Goal: Task Accomplishment & Management: Manage account settings

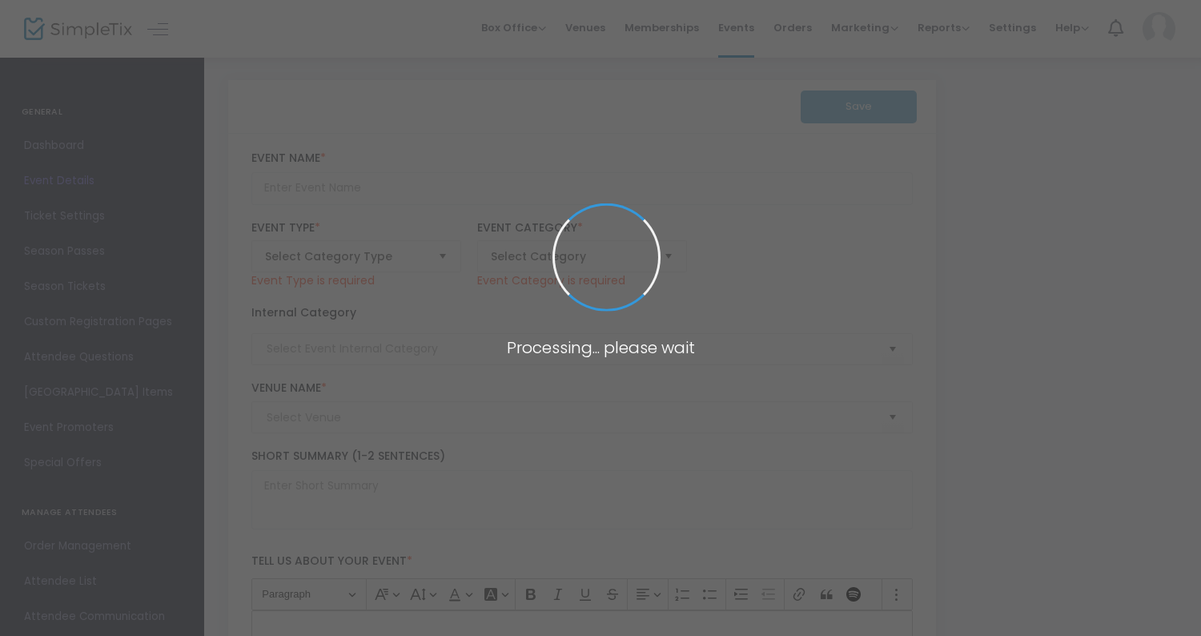
type input "Fundraiser-Boise Baroque Garden Party; [DATE] 7:00 PM"
type textarea "Join the Boise Baroque Quartet and [PERSON_NAME] for an evening of beautiful mu…"
type input "6.000 %"
type input "Buy Tickets"
type input "Home of Jeff and Jo-Anne Smith"
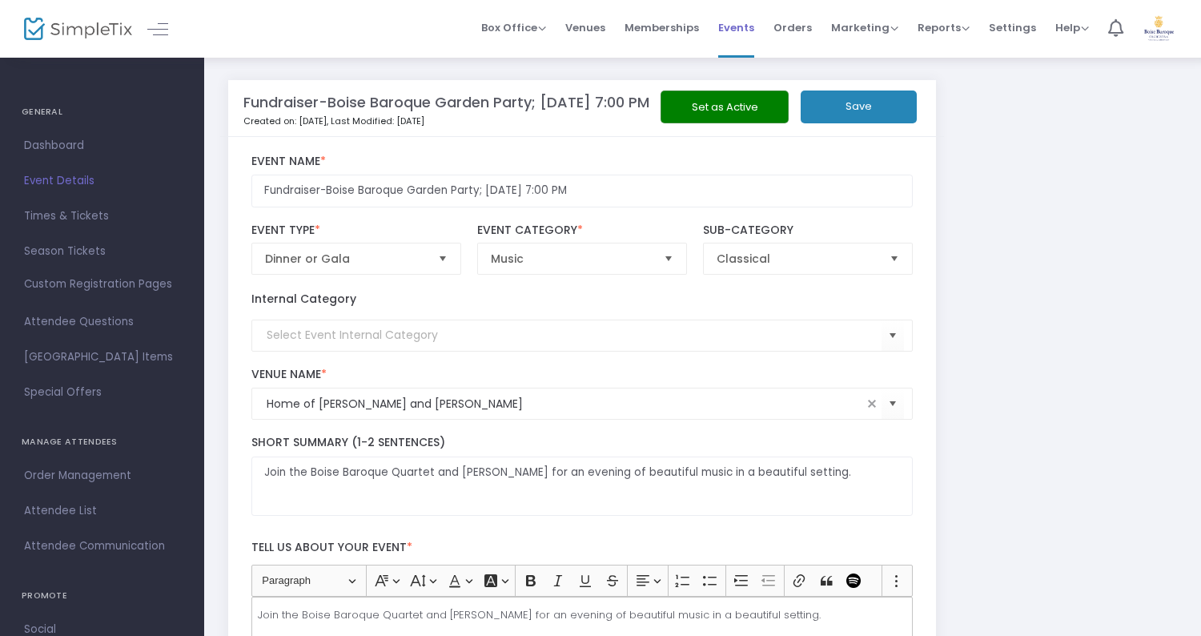
click at [739, 25] on span "Events" at bounding box center [736, 27] width 36 height 41
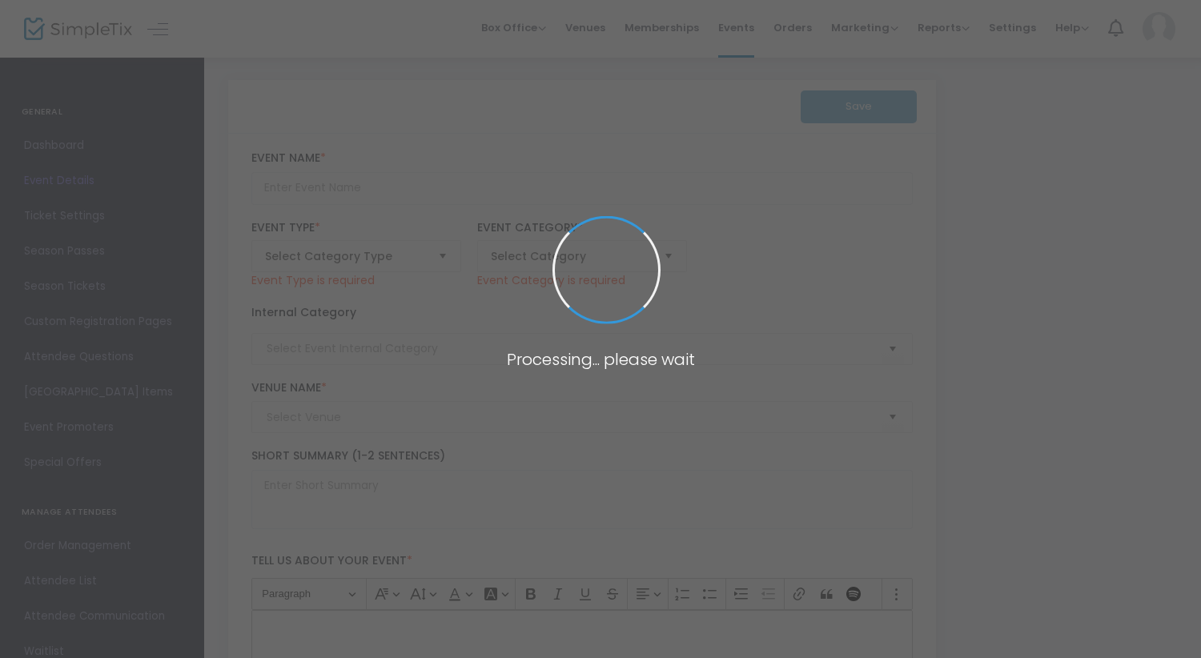
click at [509, 23] on span at bounding box center [600, 329] width 1201 height 658
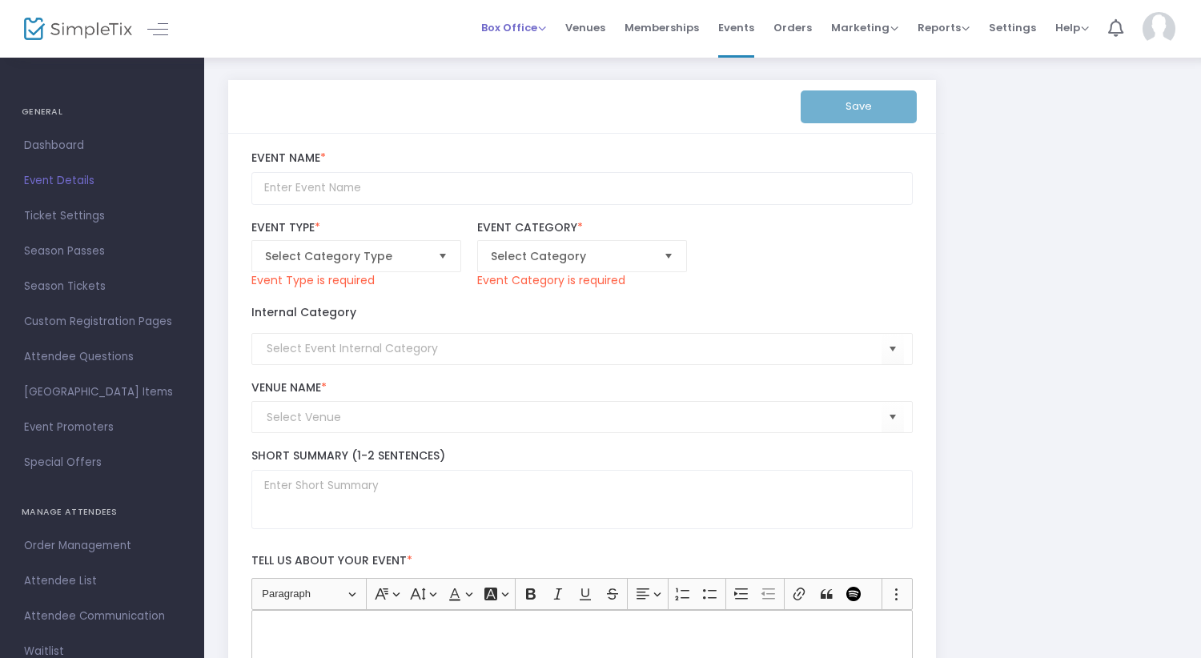
click at [509, 23] on span "Box Office" at bounding box center [513, 27] width 65 height 15
click at [547, 123] on li "Sell Season Pass" at bounding box center [538, 116] width 115 height 31
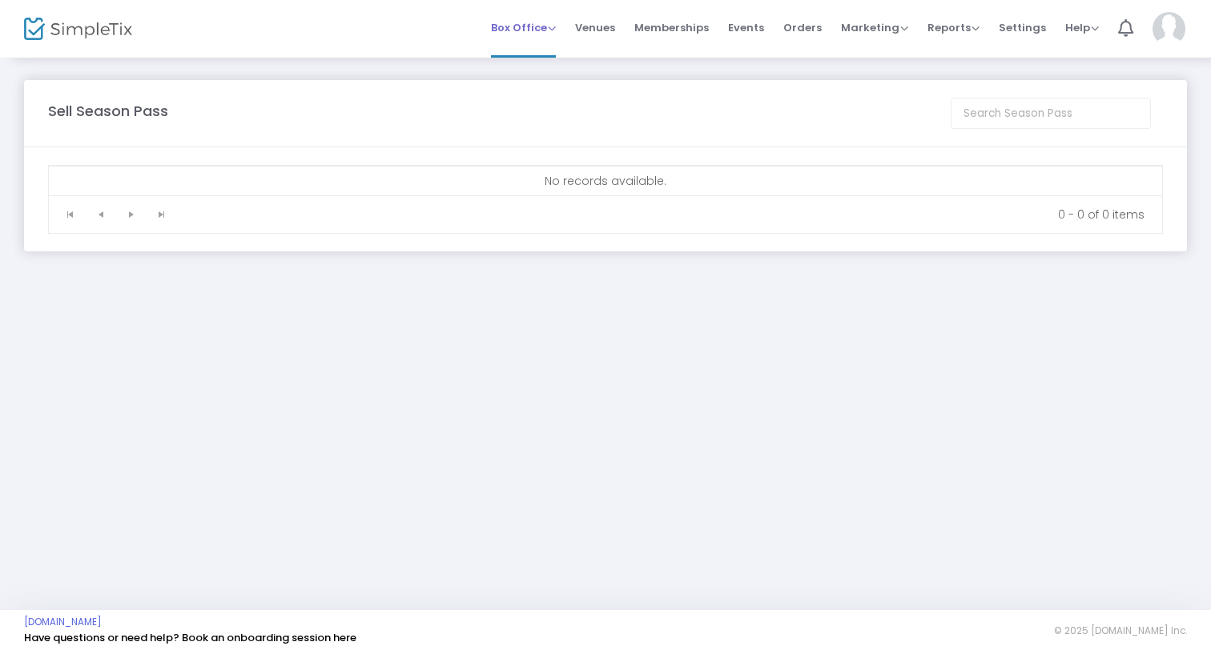
click at [524, 26] on span "Box Office" at bounding box center [523, 27] width 65 height 15
click at [541, 85] on li "Bookings" at bounding box center [548, 85] width 115 height 31
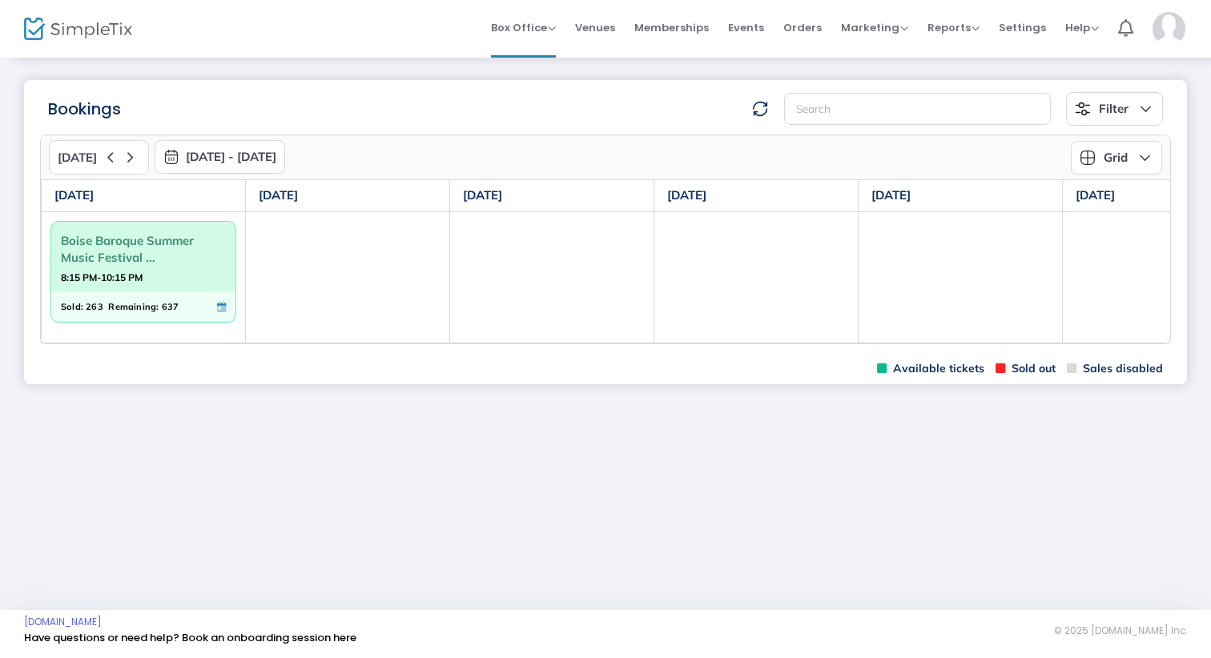
click at [187, 273] on span "8:15 PM-10:15 PM" at bounding box center [143, 278] width 165 height 16
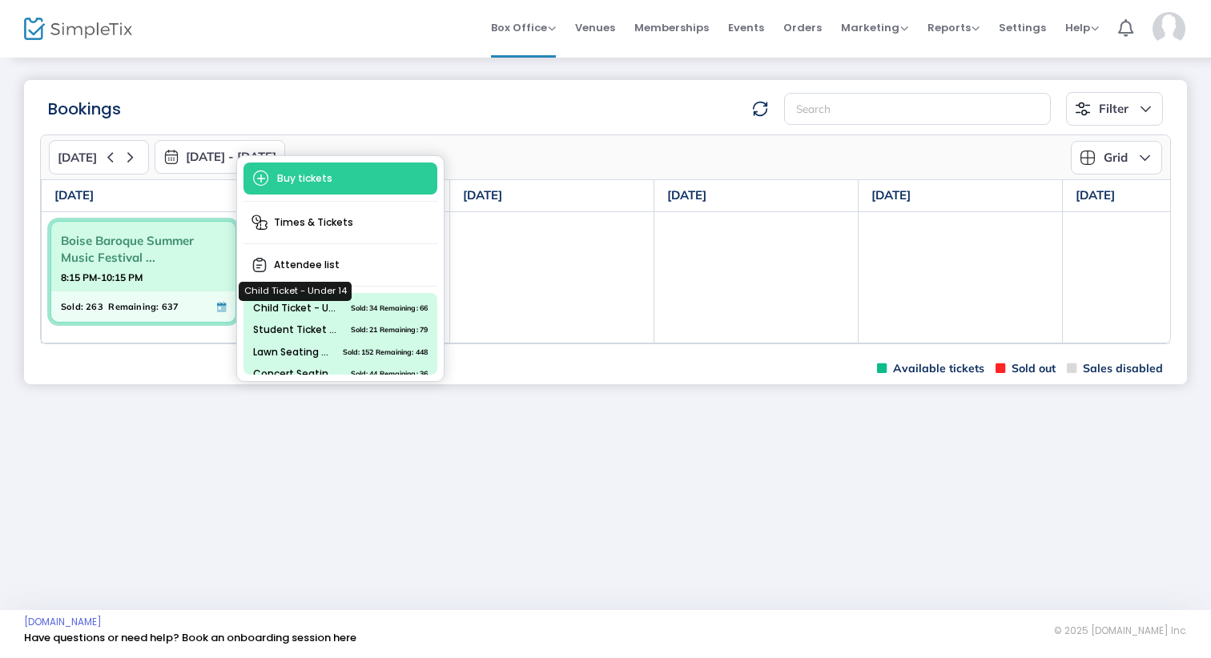
click at [298, 307] on span "Child Ticket - Under 14" at bounding box center [296, 308] width 86 height 14
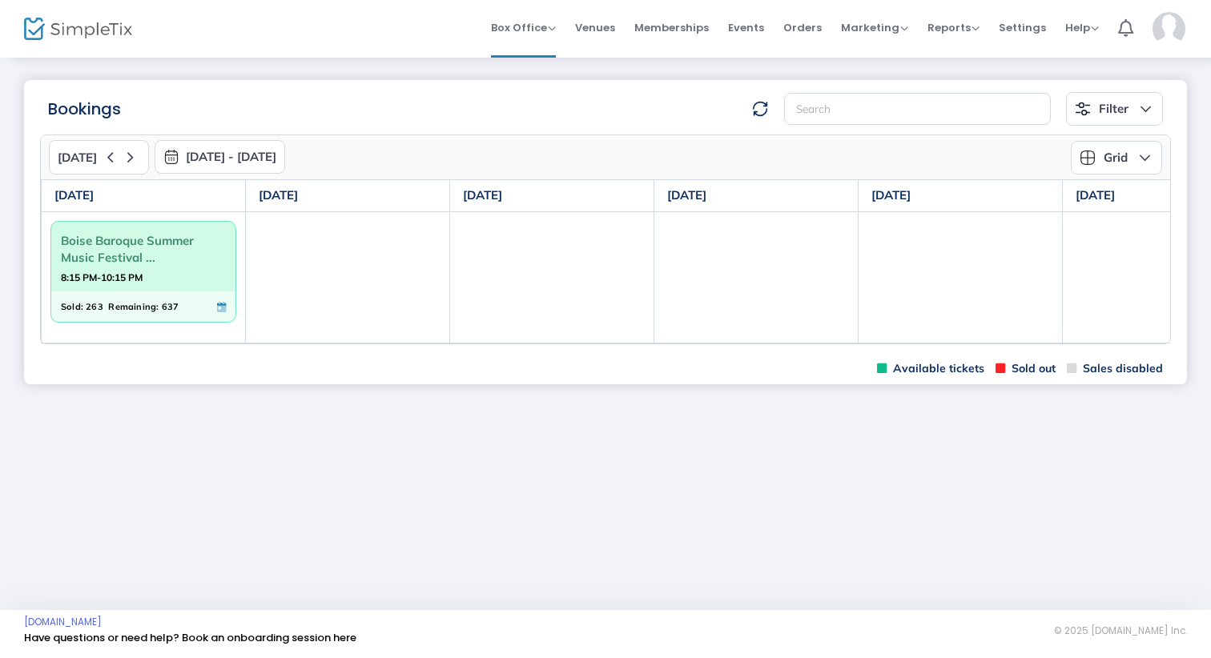
click at [187, 287] on div "Boise Baroque Summer Music Festival ... 8:15 PM-10:15 PM" at bounding box center [143, 257] width 184 height 70
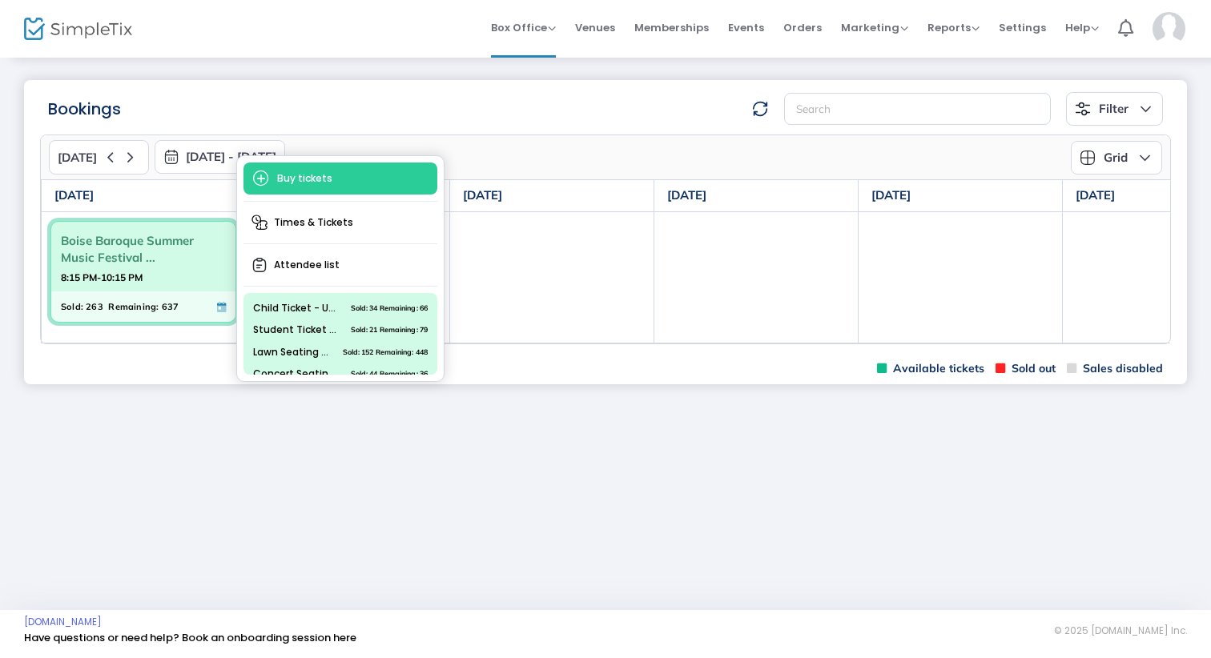
click at [252, 307] on div "Child Ticket - Under 14 Sold: 34 Remaining: 66 Student Ticket - Lawn Seating So…" at bounding box center [340, 334] width 194 height 82
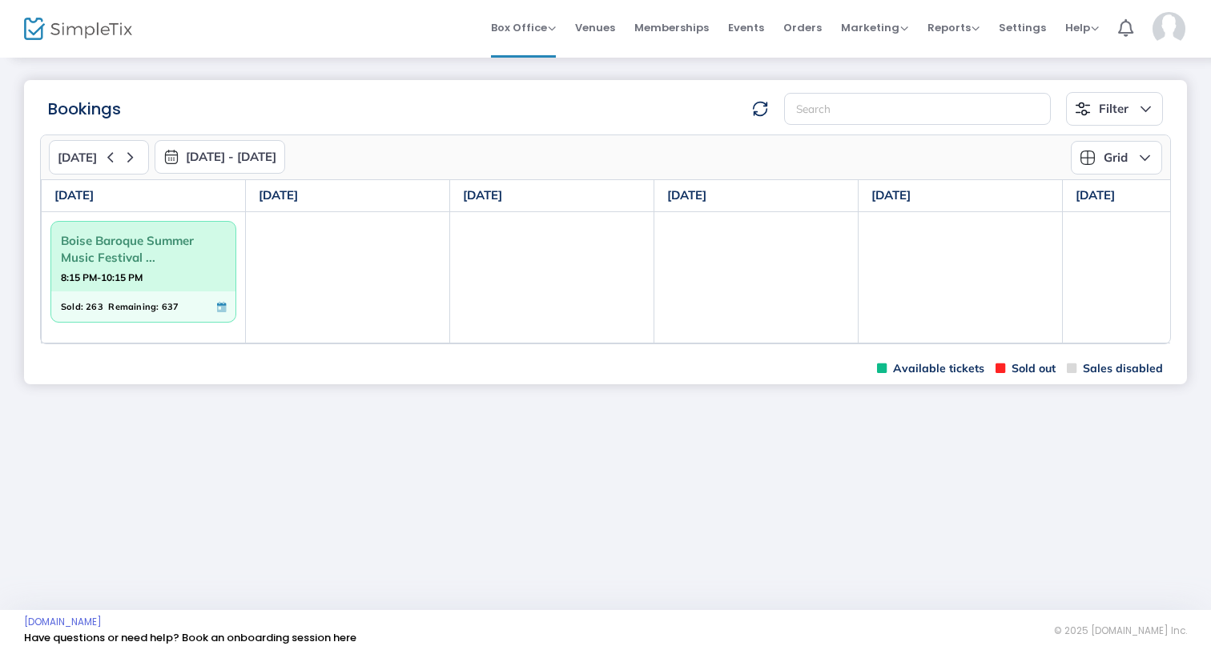
click at [183, 275] on span "8:15 PM-10:15 PM" at bounding box center [143, 278] width 165 height 16
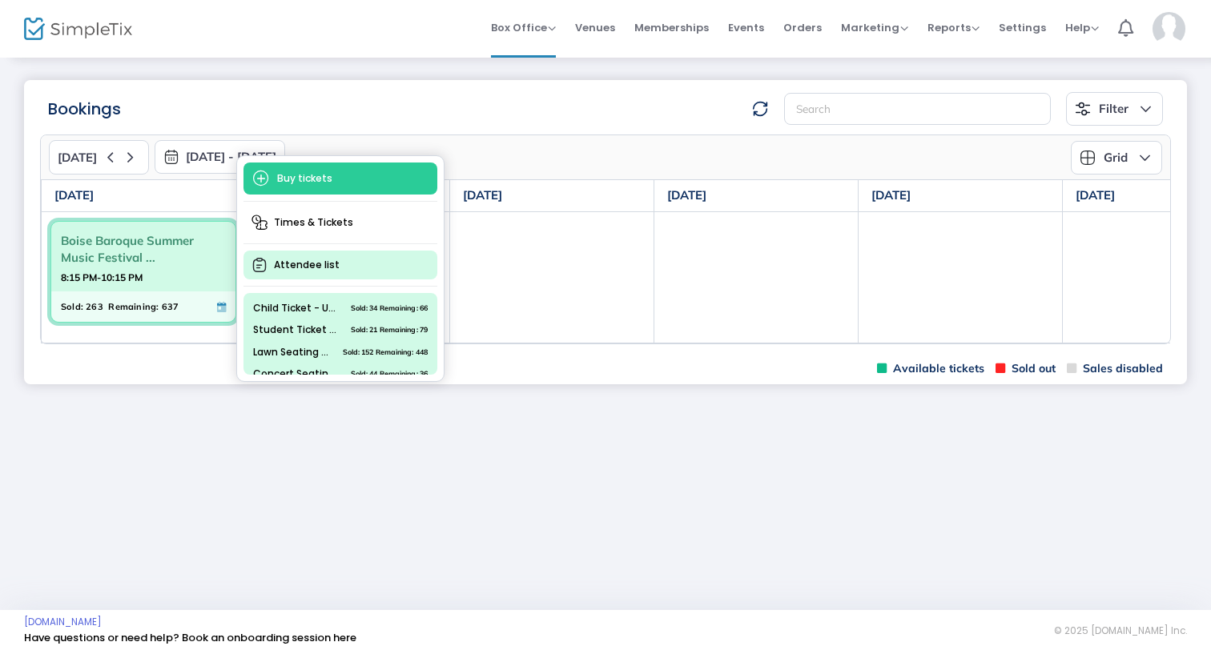
click at [277, 257] on span "Attendee list" at bounding box center [340, 265] width 194 height 29
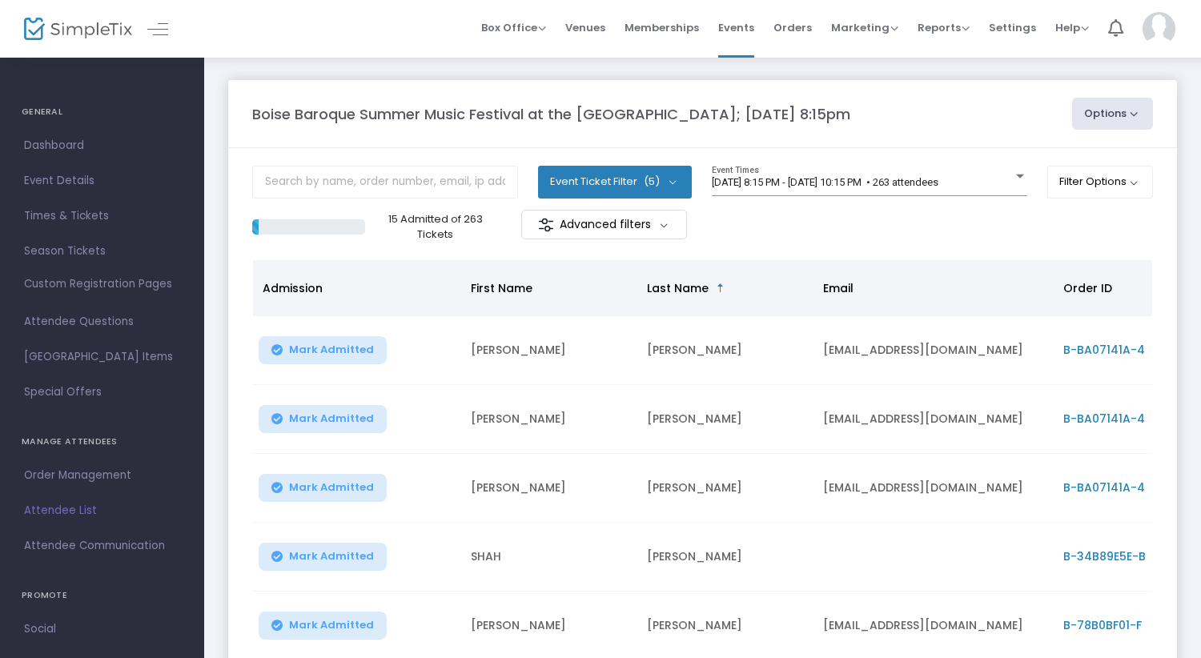
click at [665, 176] on button "Event Ticket Filter (5)" at bounding box center [615, 182] width 154 height 32
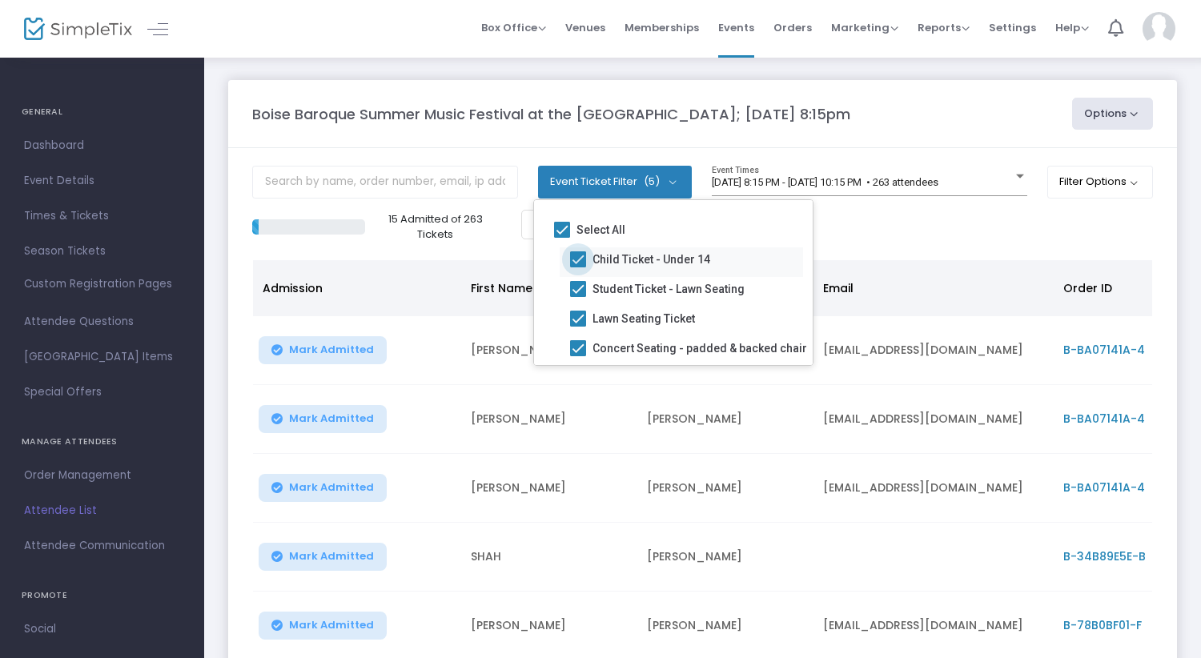
click at [639, 263] on span "Child Ticket - Under 14" at bounding box center [652, 259] width 118 height 19
click at [578, 268] on input "Child Ticket - Under 14" at bounding box center [577, 268] width 1 height 1
checkbox input "false"
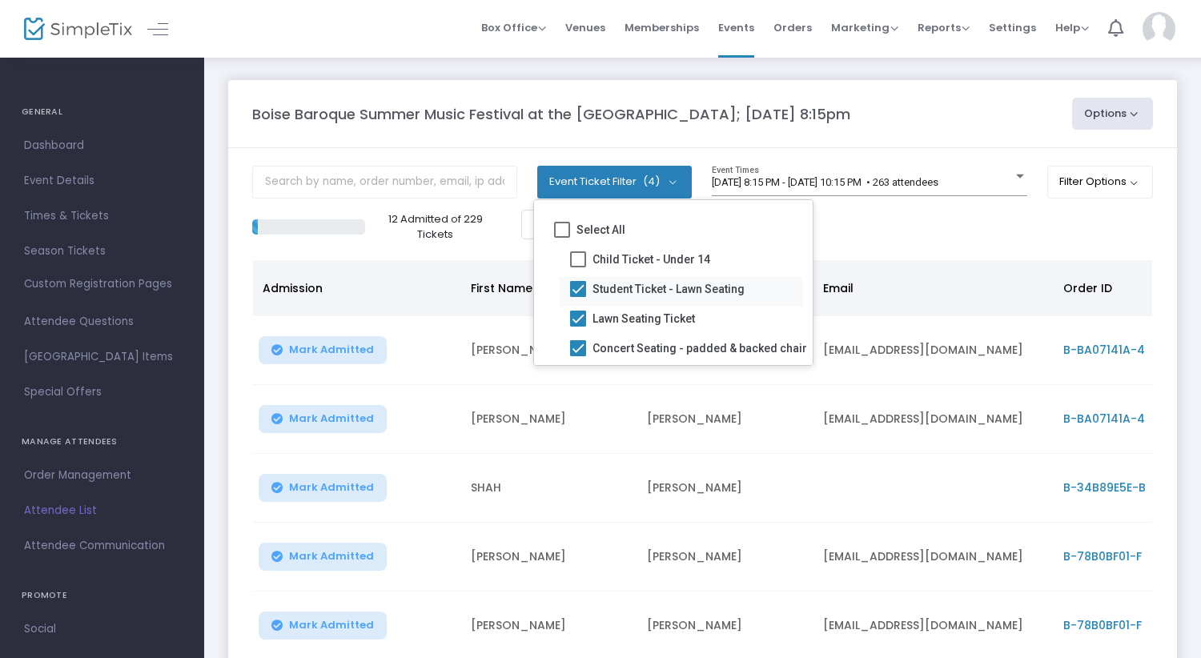
click at [593, 292] on span "Student Ticket - Lawn Seating" at bounding box center [669, 289] width 152 height 19
click at [578, 297] on input "Student Ticket - Lawn Seating" at bounding box center [577, 297] width 1 height 1
checkbox input "false"
click at [584, 320] on span at bounding box center [578, 319] width 16 height 16
click at [578, 327] on input "Lawn Seating Ticket" at bounding box center [577, 327] width 1 height 1
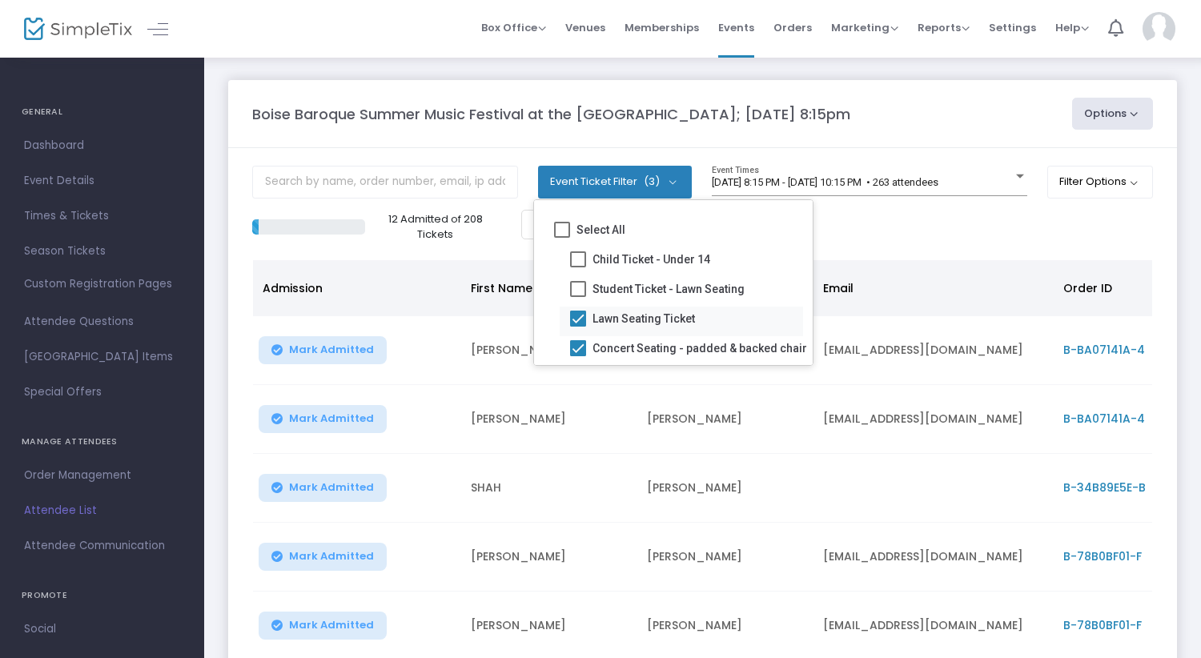
checkbox input "false"
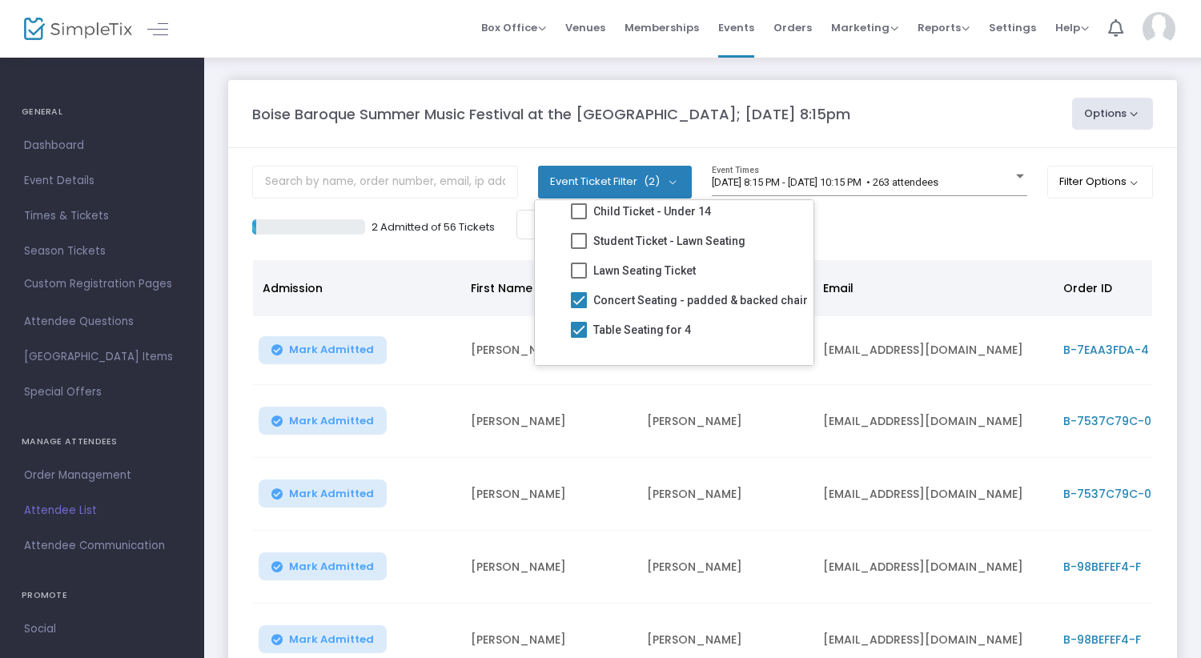
click at [584, 322] on span at bounding box center [579, 330] width 16 height 16
click at [579, 338] on input "Table Seating for 4" at bounding box center [578, 338] width 1 height 1
checkbox input "false"
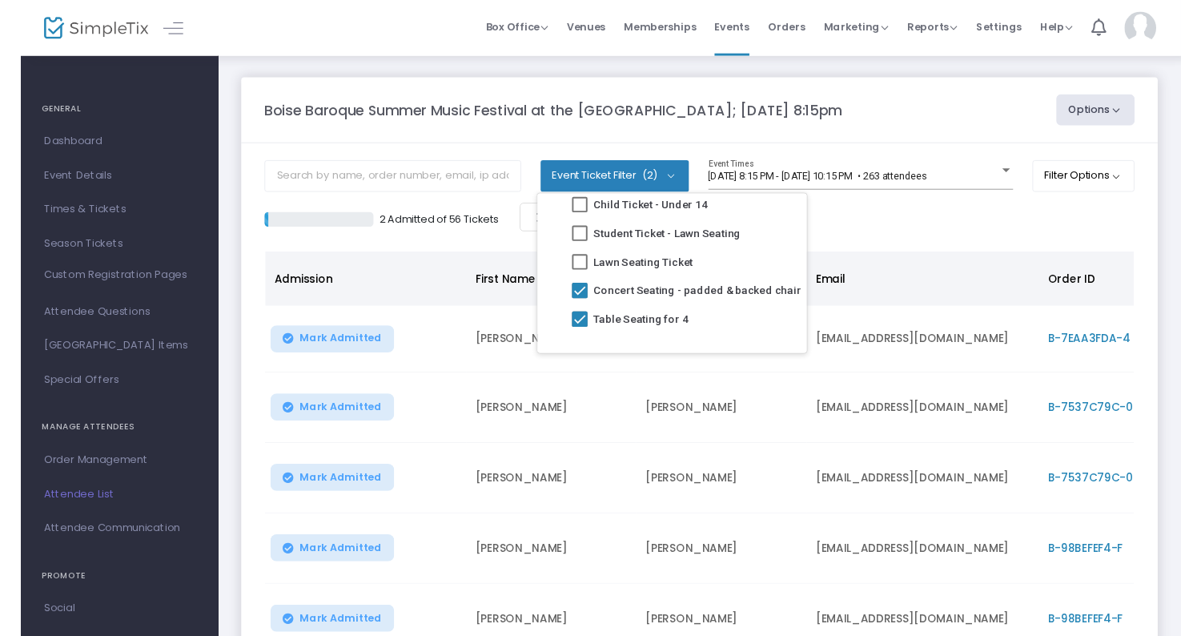
scroll to position [54, 0]
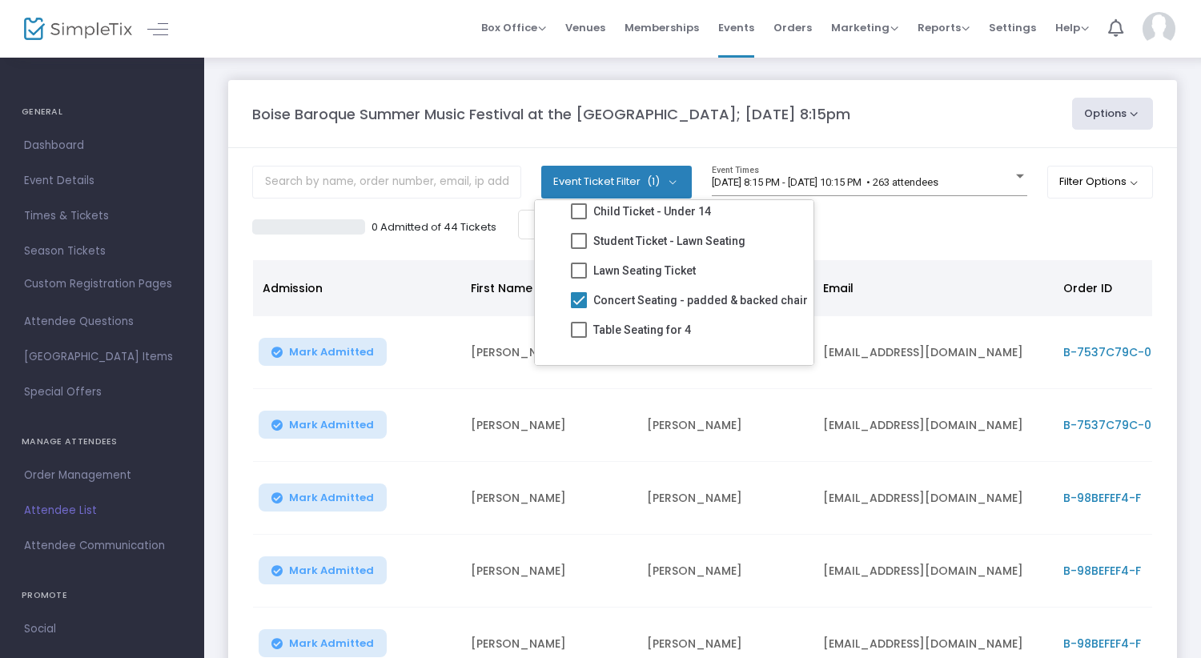
click at [905, 225] on div "0 Admitted of 44 Tickets Advanced filters" at bounding box center [702, 227] width 901 height 34
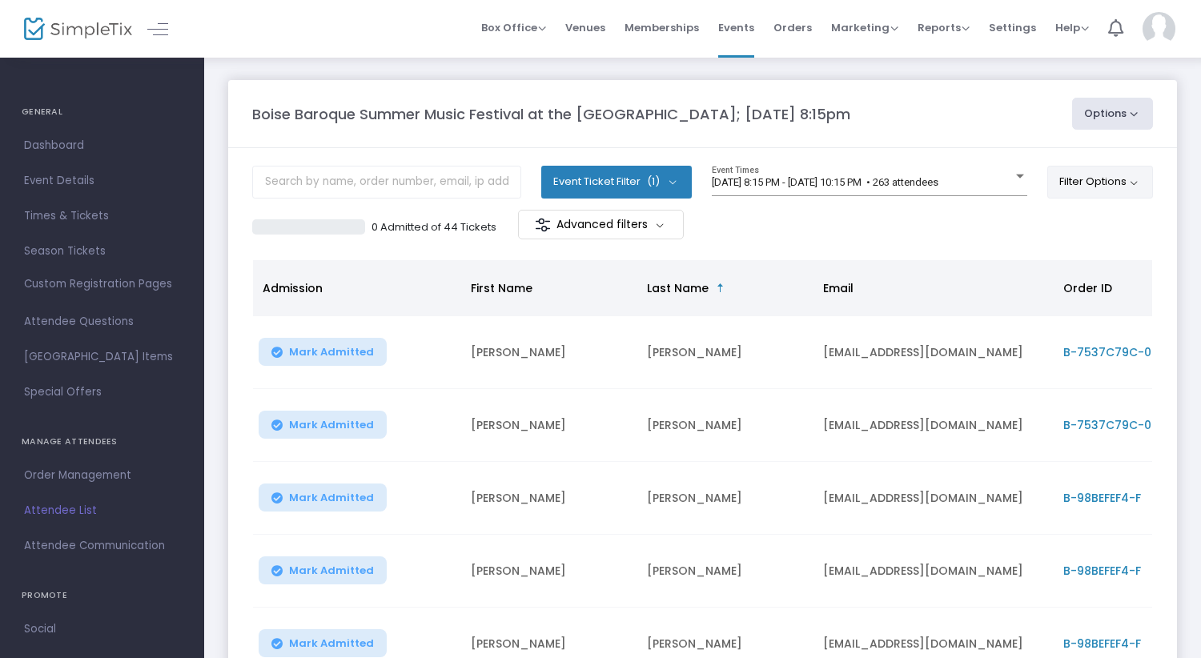
click at [1094, 171] on button "Filter Options" at bounding box center [1101, 182] width 107 height 32
click at [1107, 185] on button "Filter Options" at bounding box center [1101, 182] width 107 height 32
click at [1113, 127] on button "Options" at bounding box center [1113, 114] width 82 height 32
click at [1054, 163] on li "Export List" at bounding box center [1069, 161] width 147 height 31
radio input "false"
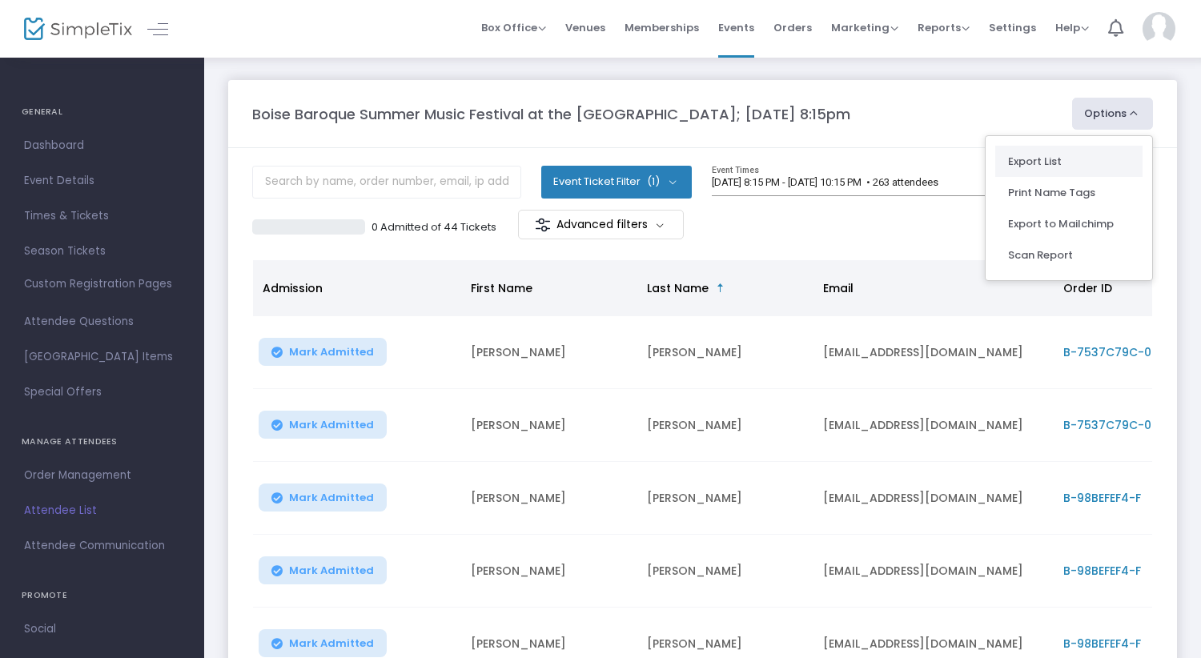
radio input "true"
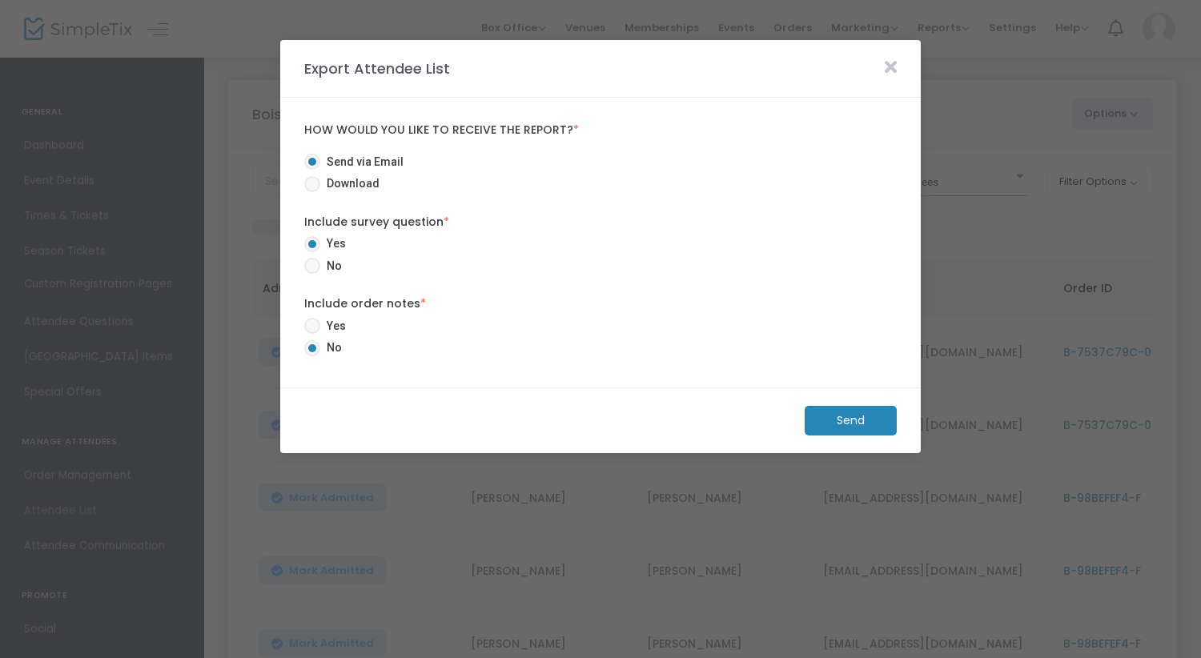
click at [322, 183] on span "Download" at bounding box center [349, 183] width 59 height 17
click at [312, 192] on input "Download" at bounding box center [312, 192] width 1 height 1
radio input "true"
click at [322, 270] on span "No" at bounding box center [331, 266] width 22 height 17
click at [312, 274] on input "No" at bounding box center [312, 274] width 1 height 1
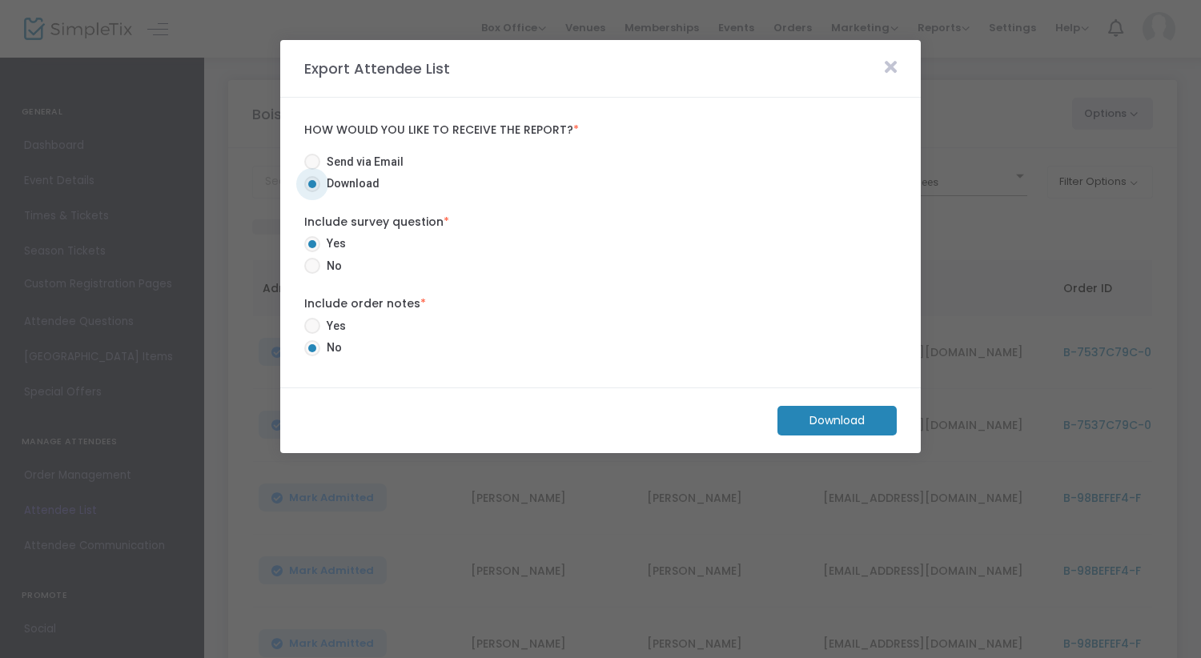
radio input "true"
click at [327, 324] on span "Yes" at bounding box center [333, 326] width 26 height 17
click at [312, 334] on input "Yes" at bounding box center [312, 334] width 1 height 1
radio input "true"
click at [340, 250] on span "Yes" at bounding box center [333, 243] width 26 height 17
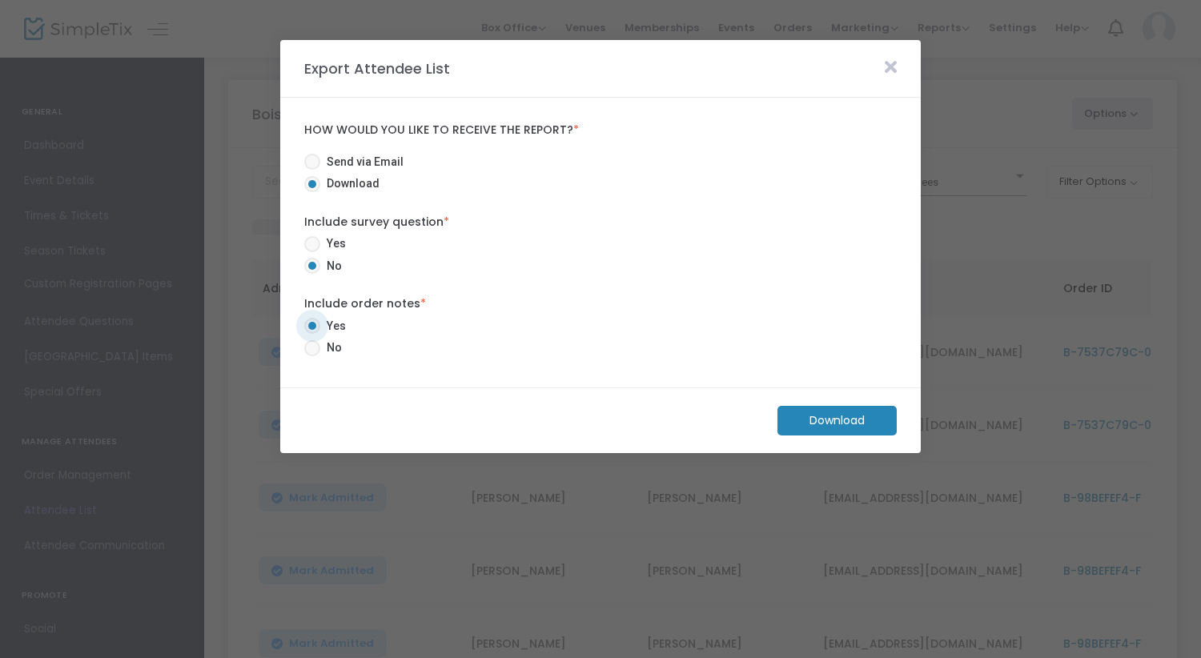
click at [312, 252] on input "Yes" at bounding box center [312, 252] width 1 height 1
radio input "true"
click at [889, 425] on m-button "Download" at bounding box center [837, 421] width 119 height 30
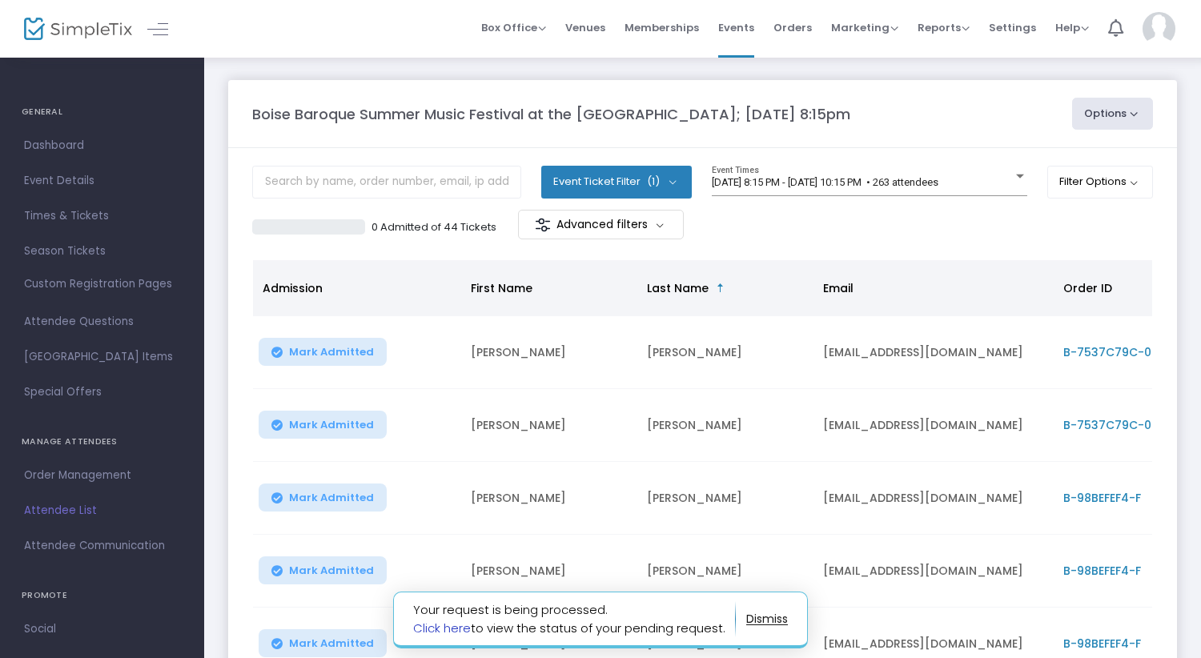
click at [455, 627] on link "Click here" at bounding box center [442, 628] width 58 height 17
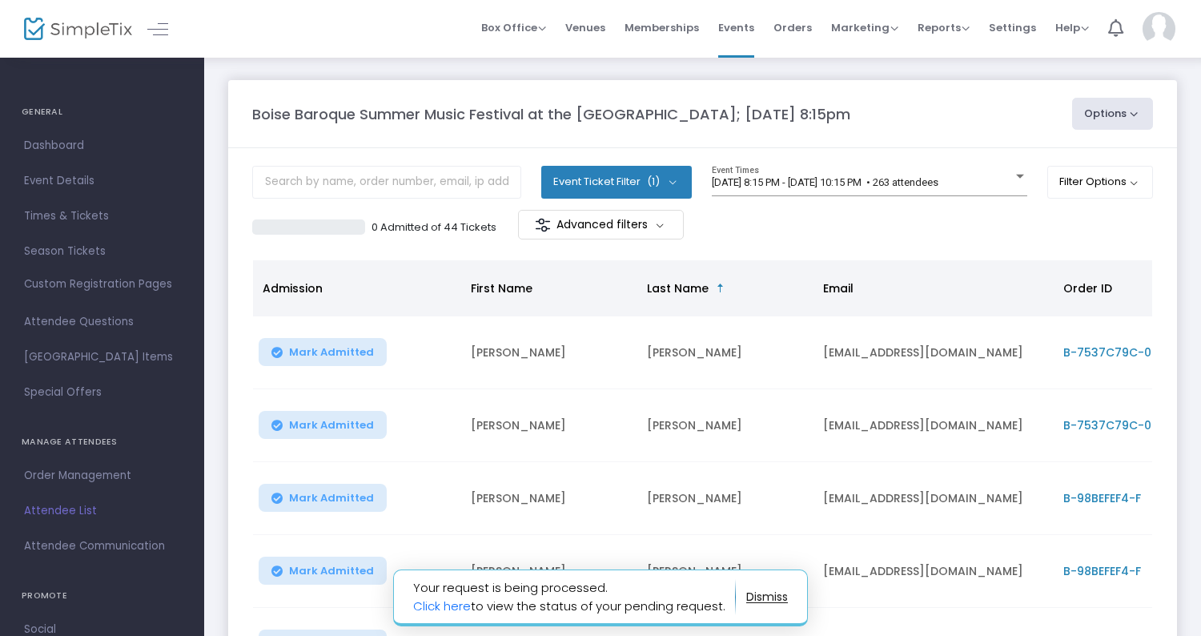
click at [662, 193] on button "Event Ticket Filter (1)" at bounding box center [616, 182] width 151 height 32
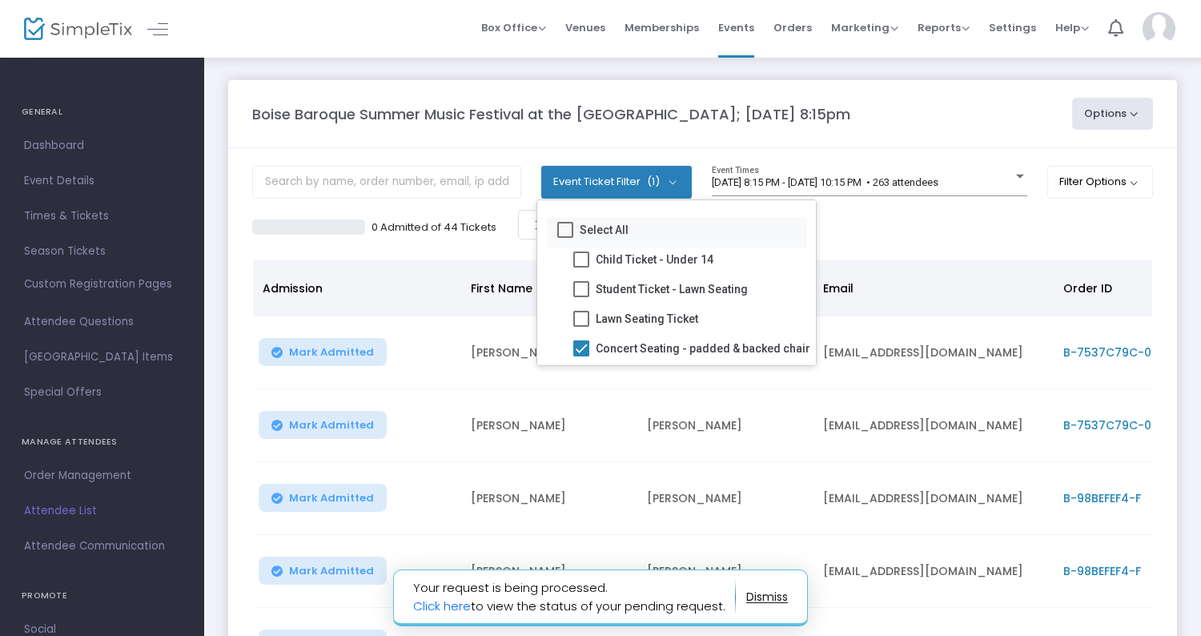
scroll to position [0, 0]
click at [571, 234] on span at bounding box center [565, 230] width 16 height 16
click at [565, 238] on input "Select All" at bounding box center [565, 238] width 1 height 1
checkbox input "true"
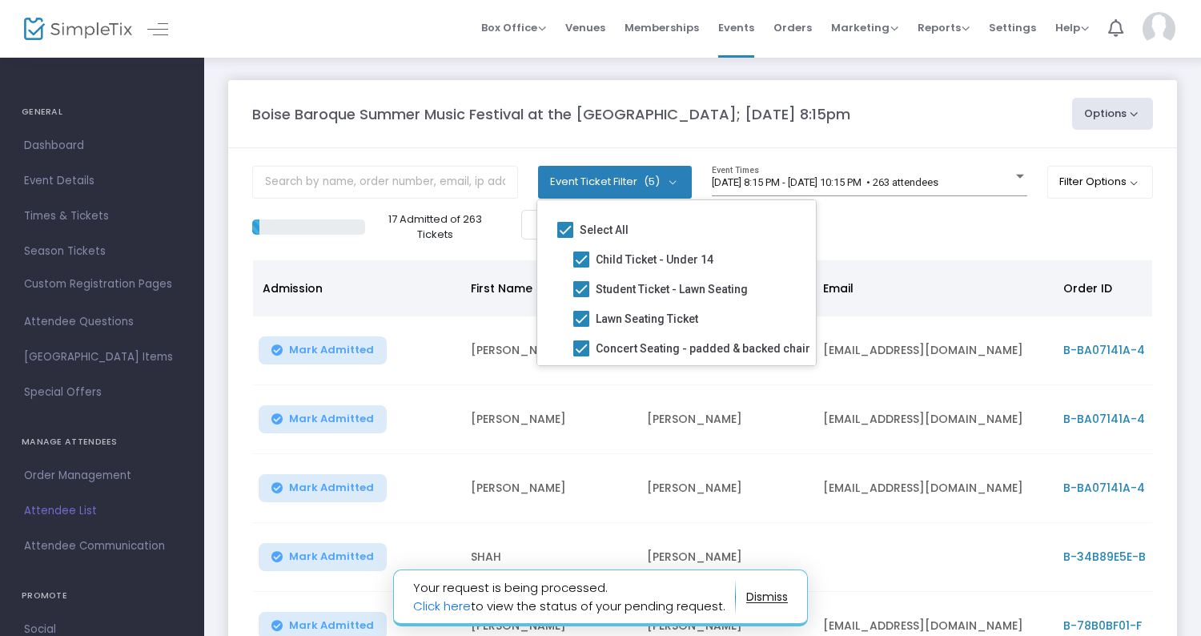
click at [487, 250] on m-panel-content "Event Ticket Filter (5) Select All Child Ticket - Under 14 Student Ticket - Law…" at bounding box center [702, 539] width 949 height 783
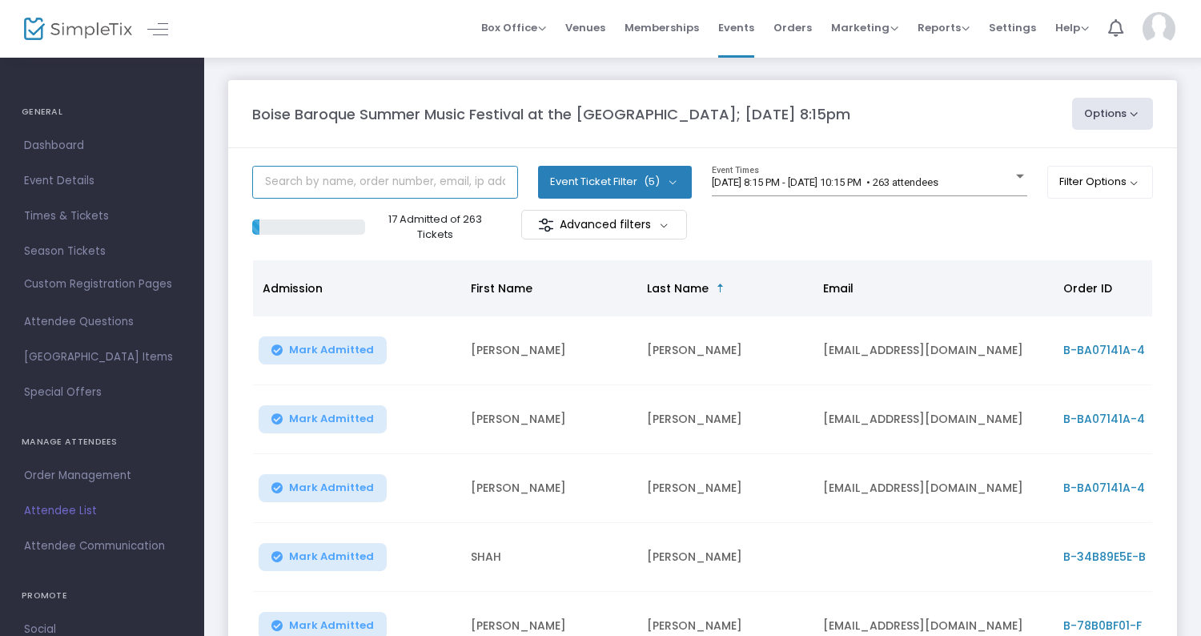
click at [444, 189] on input "text" at bounding box center [385, 182] width 266 height 33
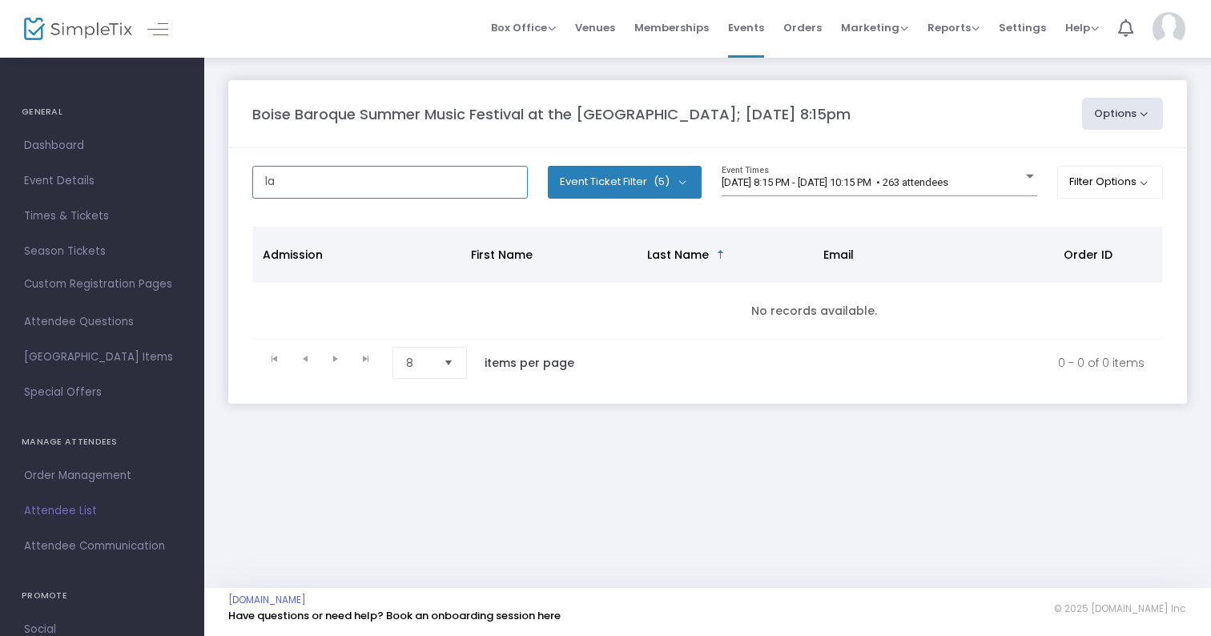
type input "l"
type input "L"
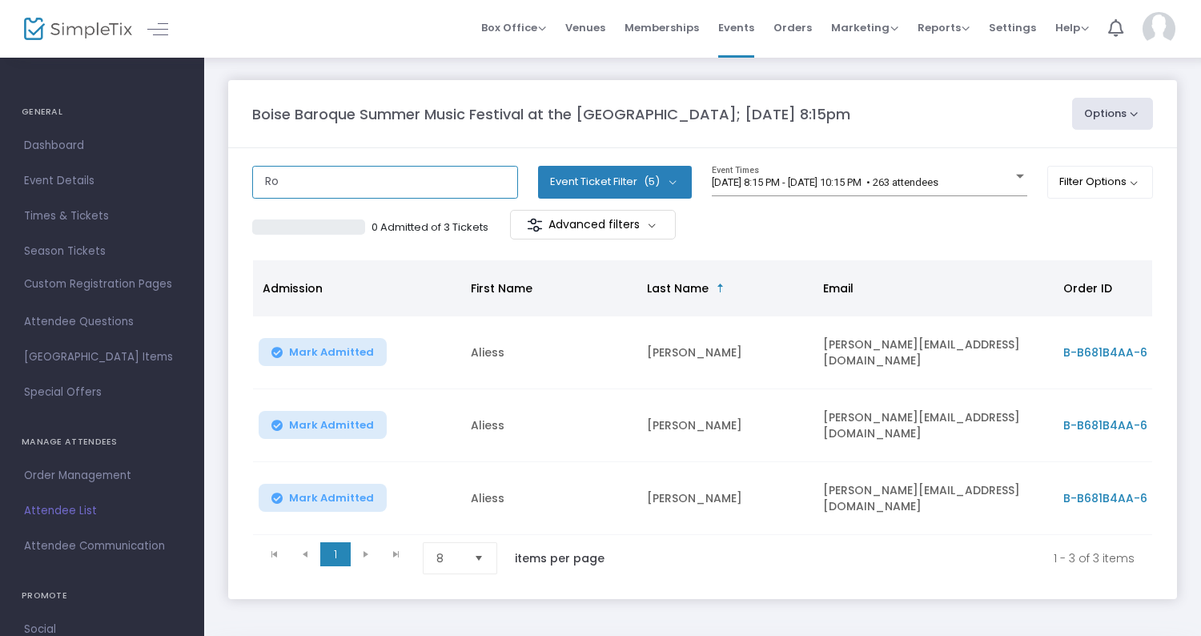
type input "R"
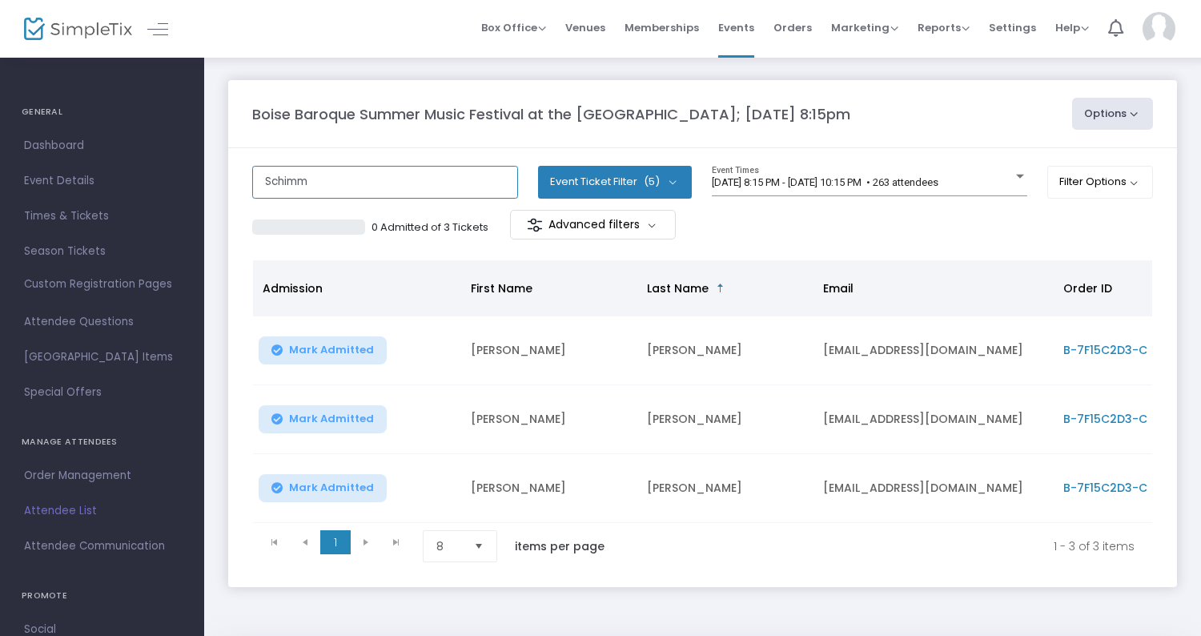
click at [394, 191] on input "Schimm" at bounding box center [385, 182] width 266 height 33
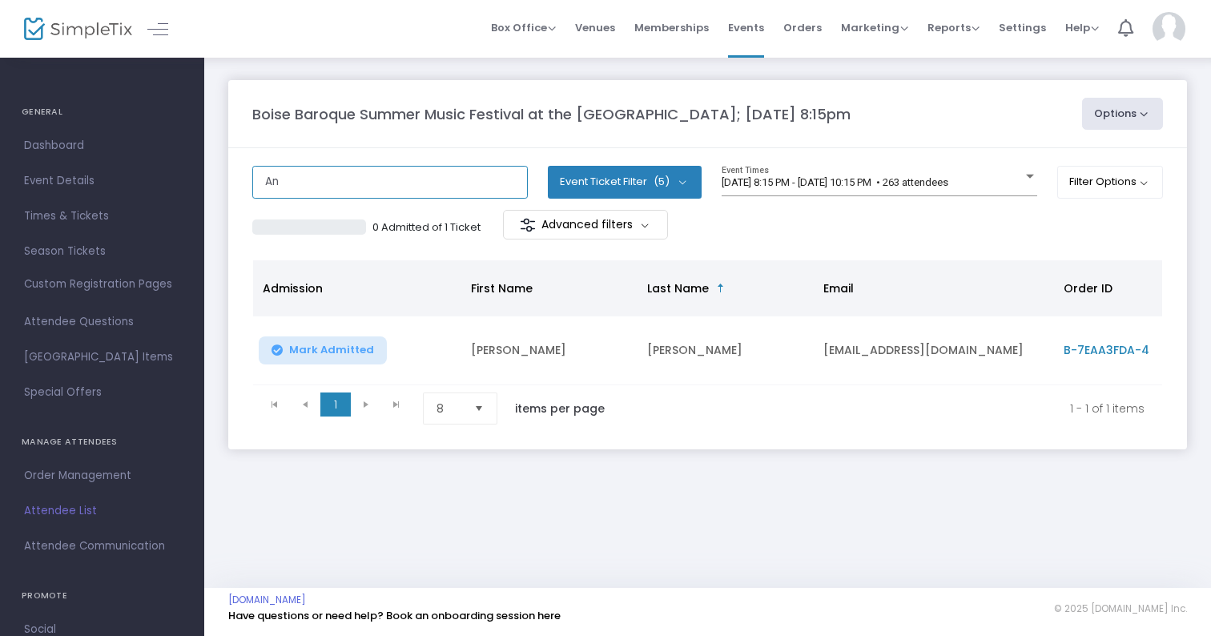
type input "A"
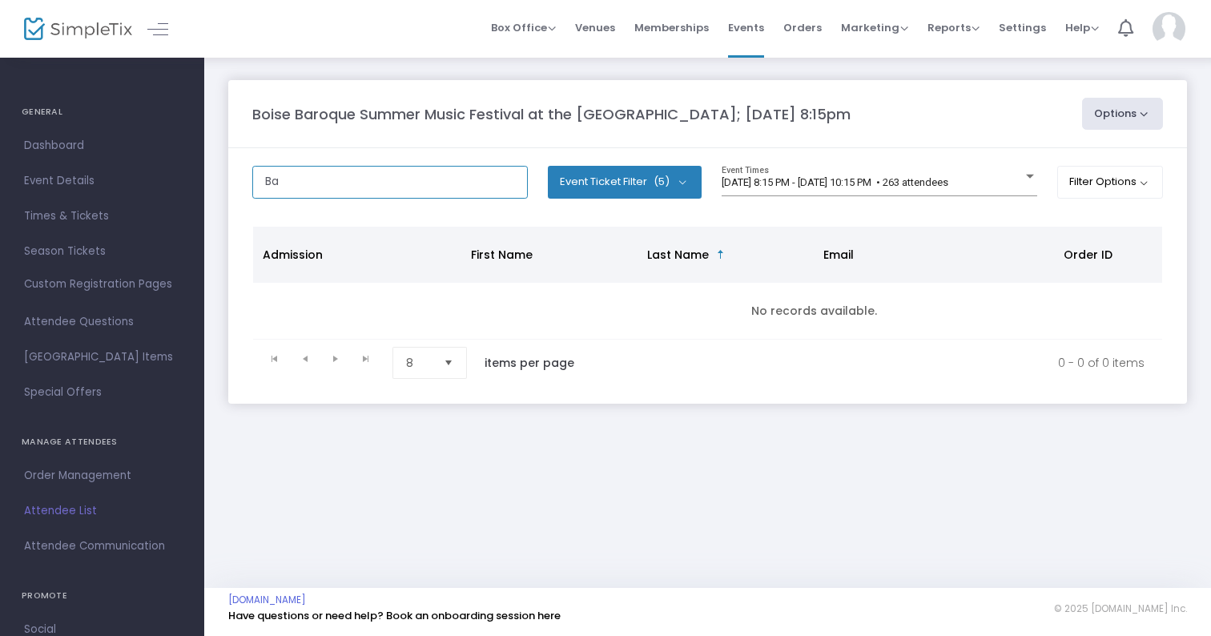
type input "B"
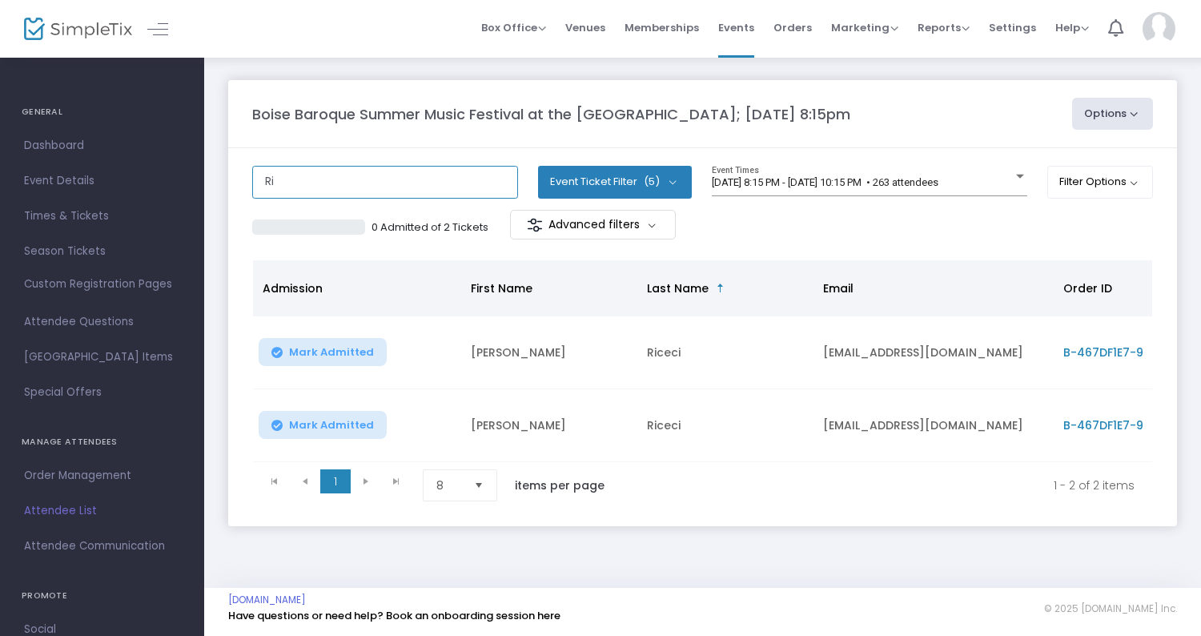
type input "R"
type input "W"
type input "P"
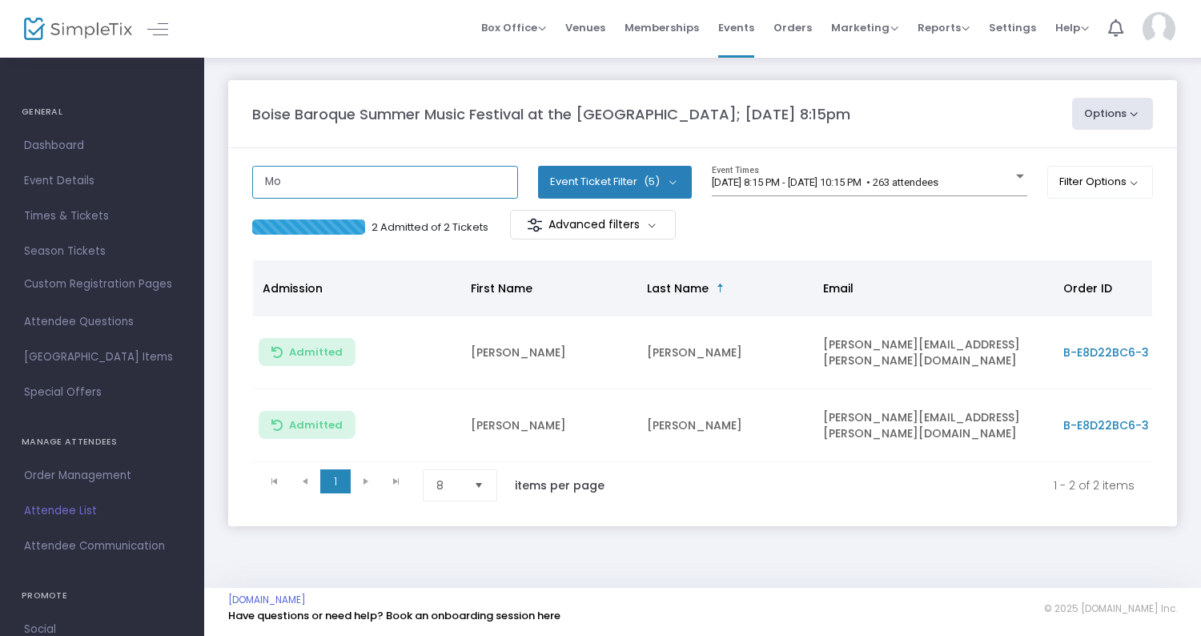
type input "M"
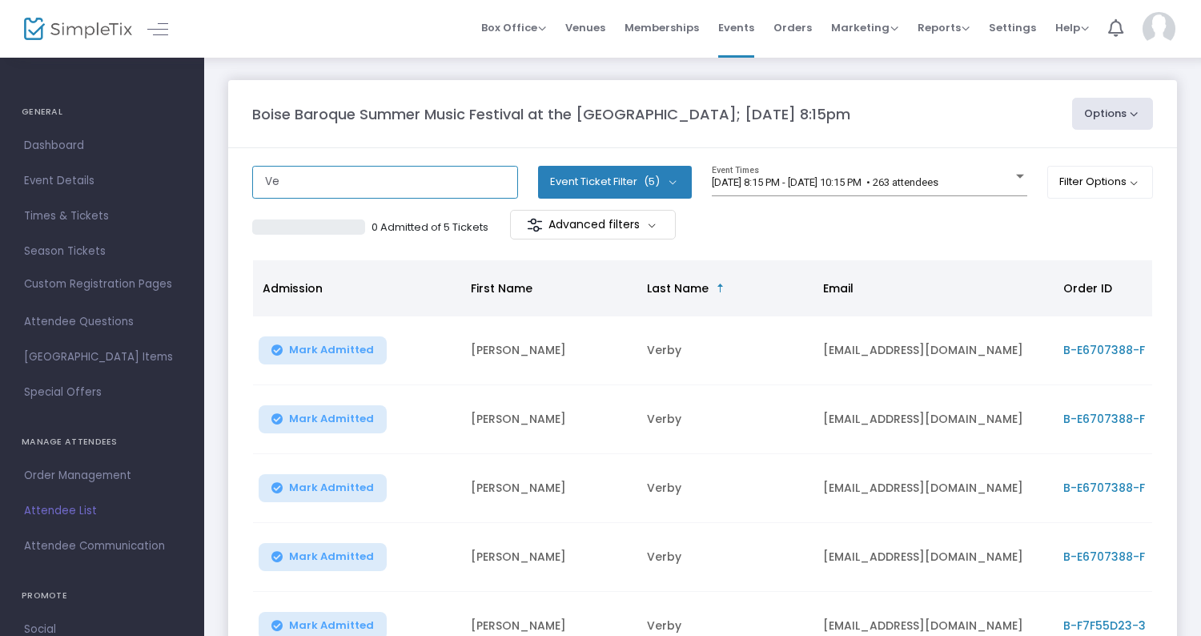
type input "V"
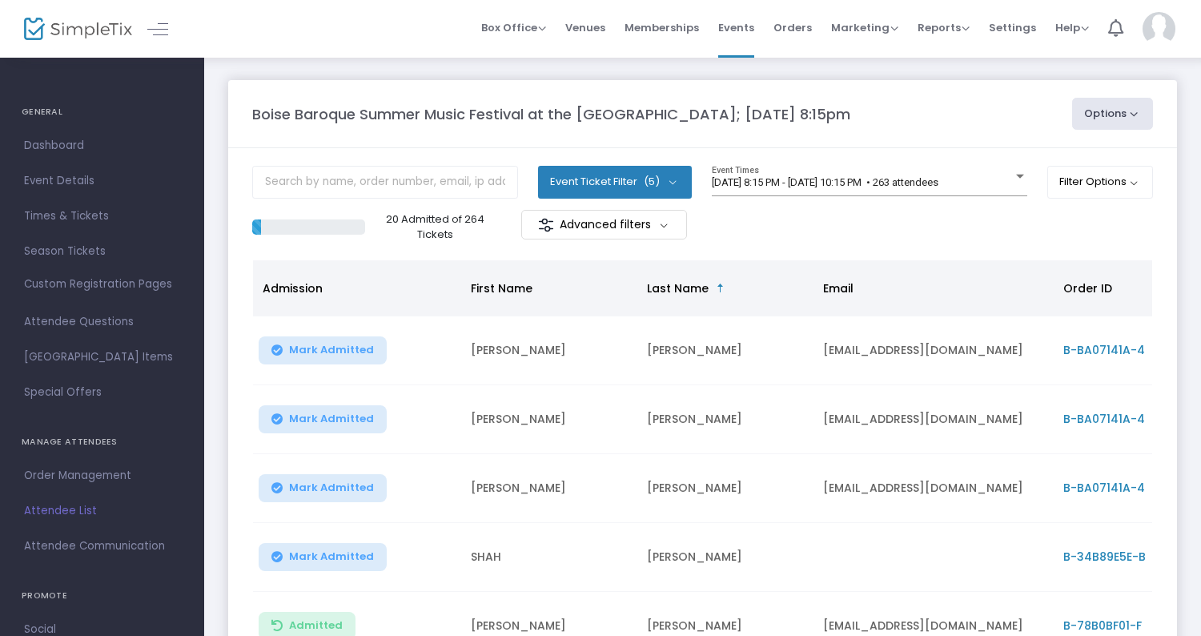
click at [644, 188] on span "(5)" at bounding box center [652, 181] width 16 height 13
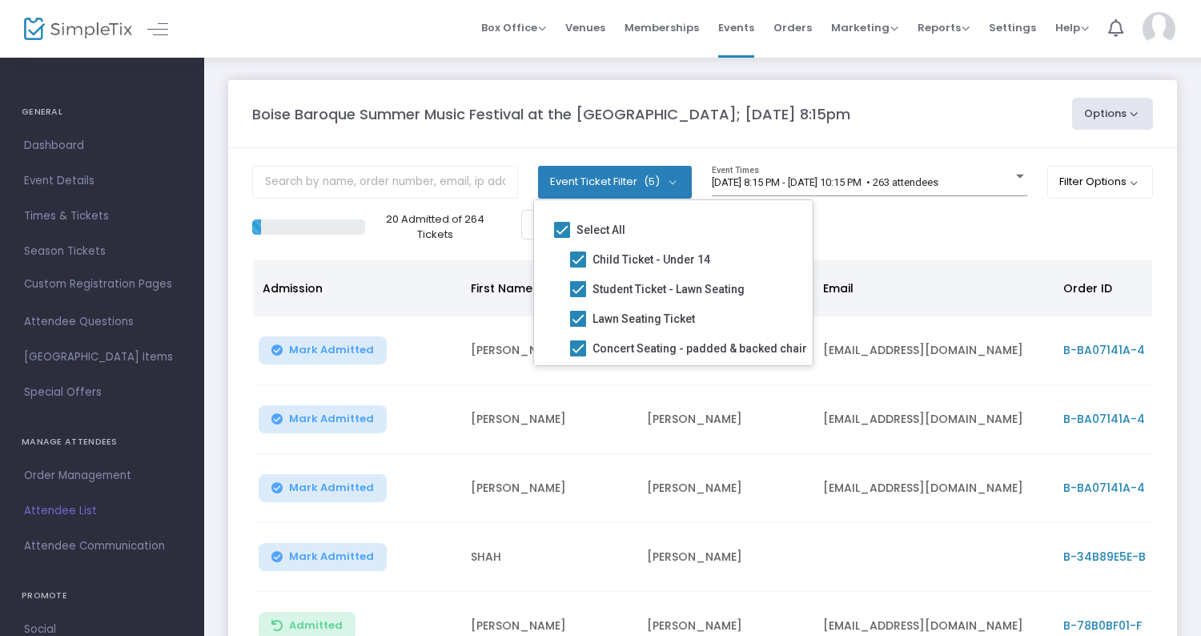
click at [644, 188] on span "(5)" at bounding box center [652, 181] width 16 height 13
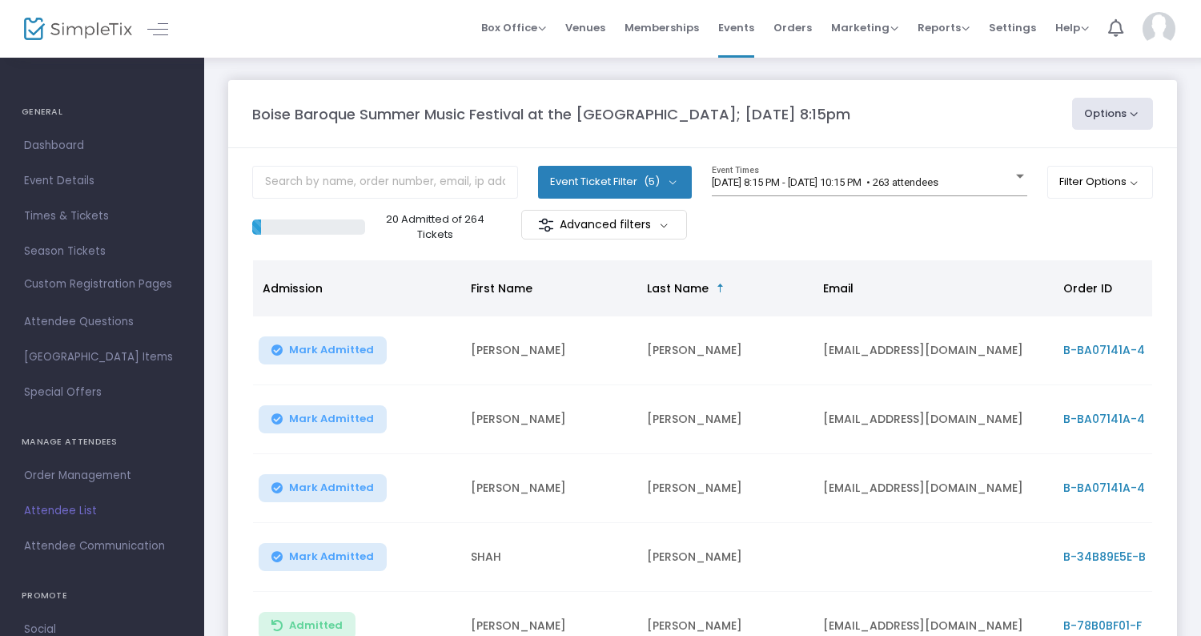
click at [659, 226] on m-button "Advanced filters" at bounding box center [604, 225] width 166 height 30
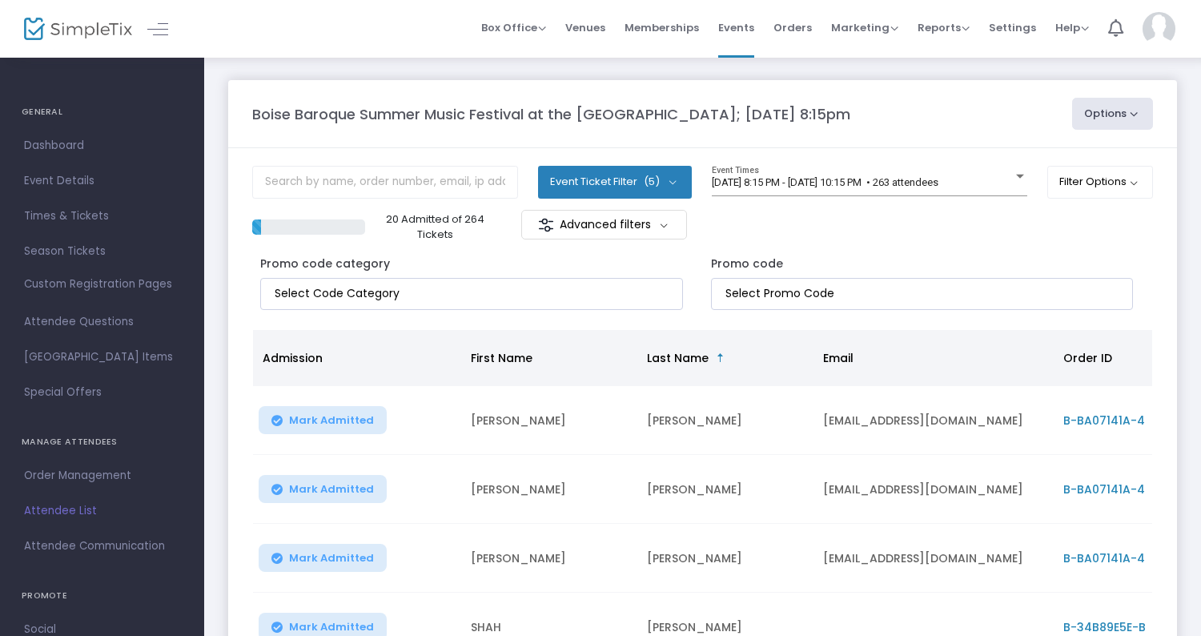
click at [659, 226] on m-button "Advanced filters" at bounding box center [604, 225] width 166 height 30
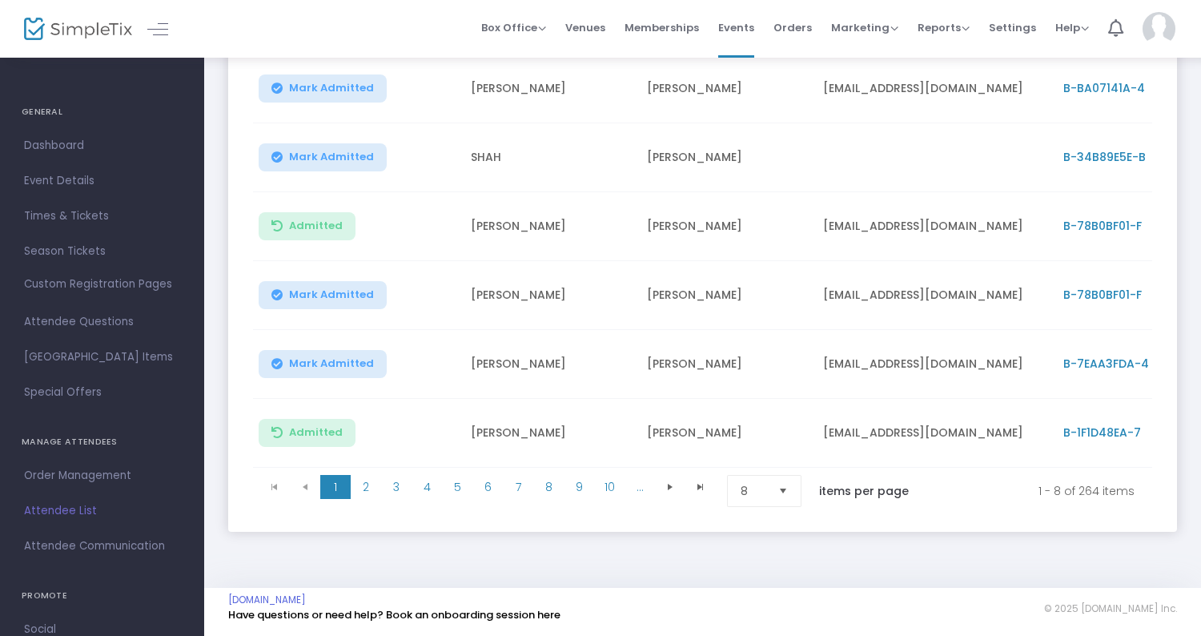
scroll to position [411, 0]
click at [772, 481] on span "8" at bounding box center [753, 491] width 38 height 30
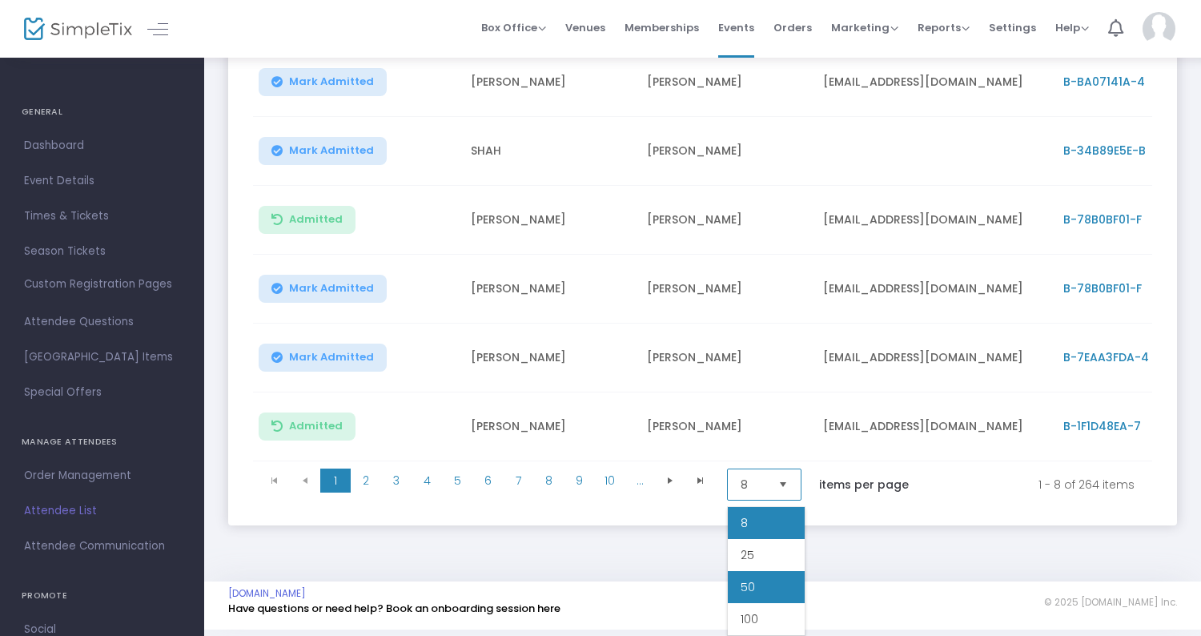
click at [754, 588] on span "50" at bounding box center [748, 587] width 14 height 16
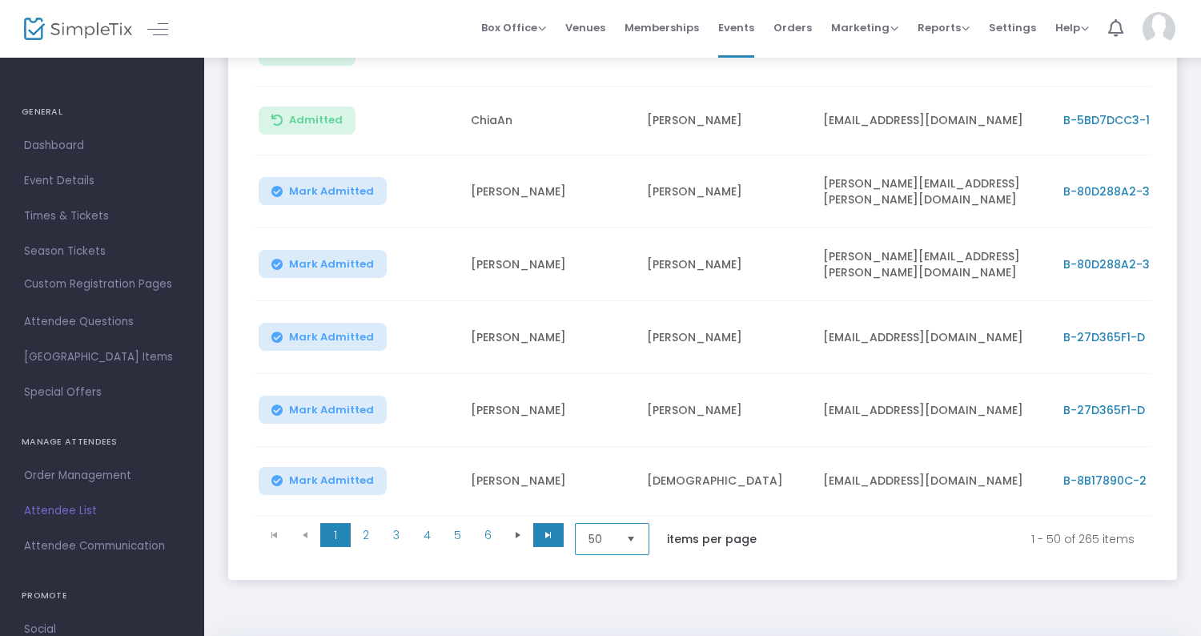
scroll to position [3336, 0]
click at [362, 524] on span "2" at bounding box center [366, 536] width 30 height 24
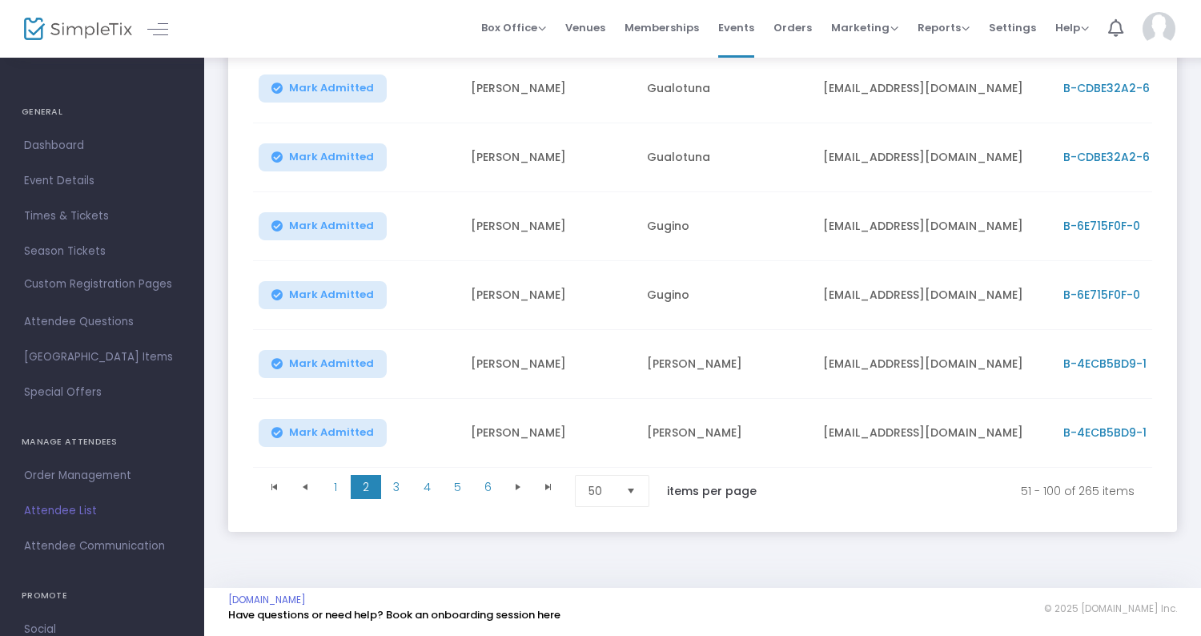
scroll to position [3344, 0]
click at [398, 488] on span "3" at bounding box center [396, 487] width 30 height 24
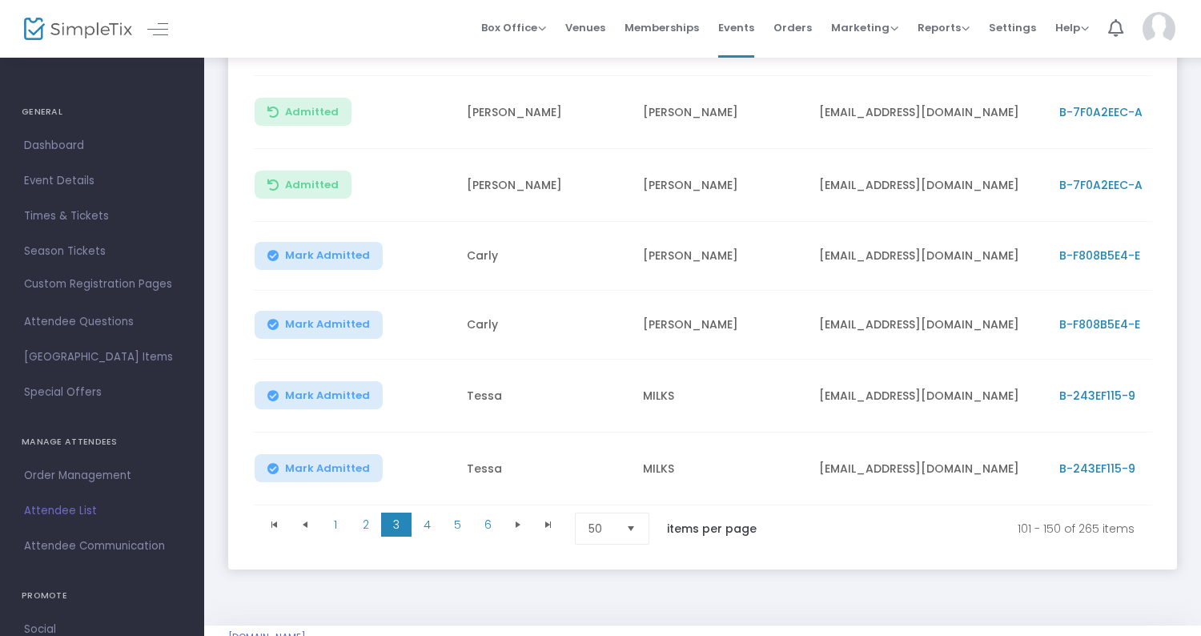
scroll to position [3376, 0]
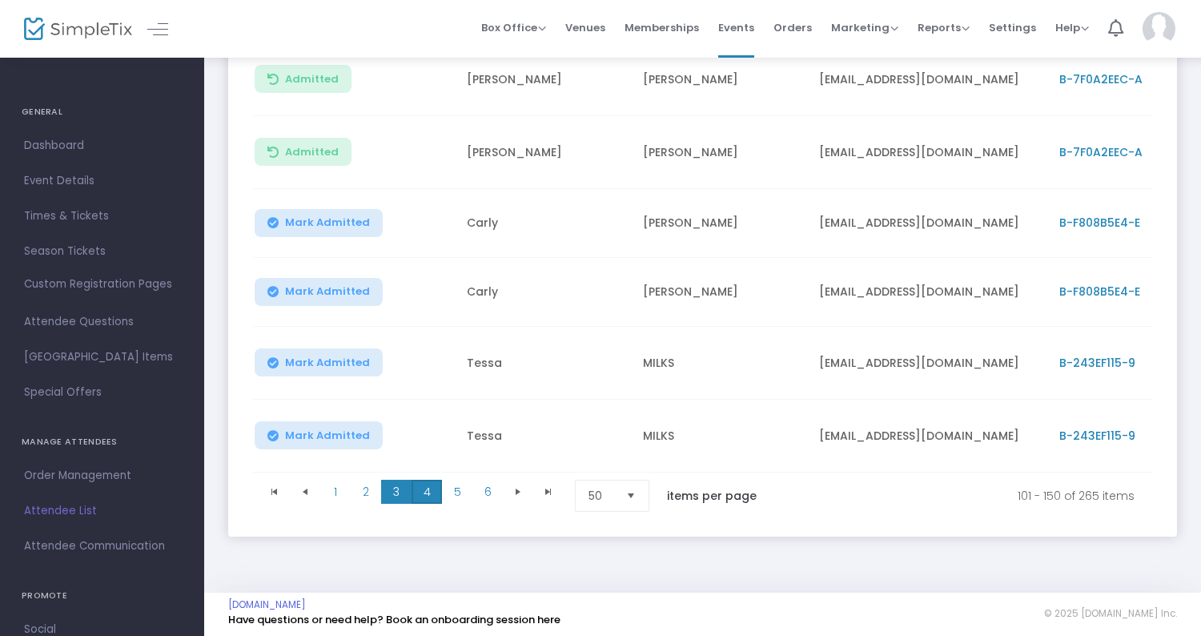
click at [429, 484] on span "4" at bounding box center [427, 492] width 30 height 24
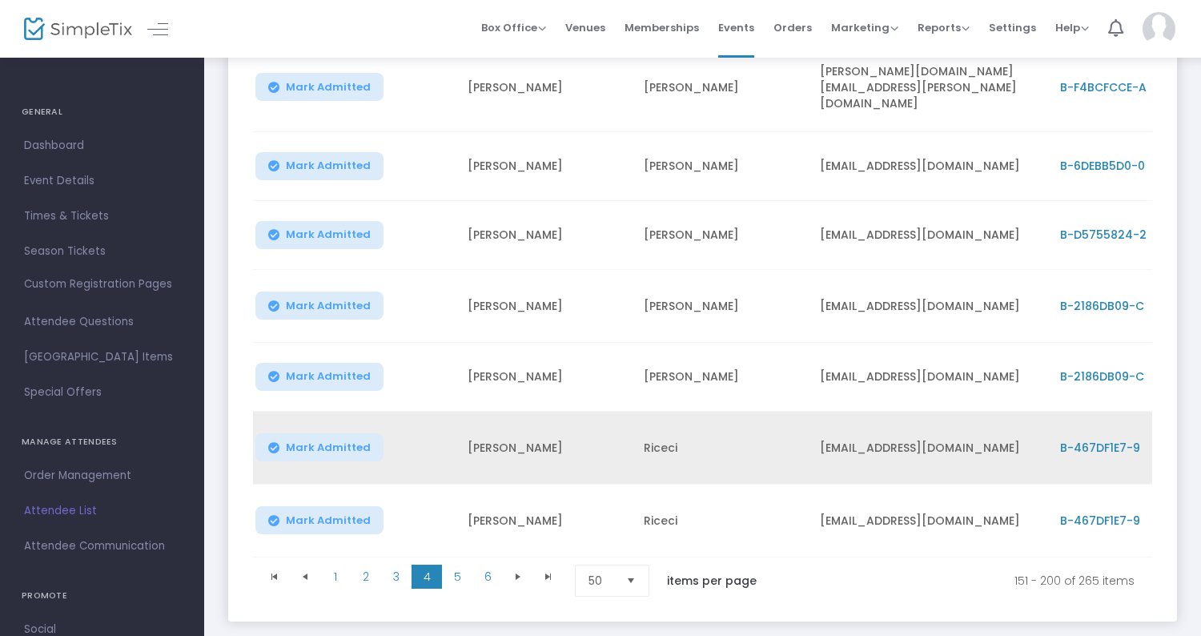
scroll to position [3336, 0]
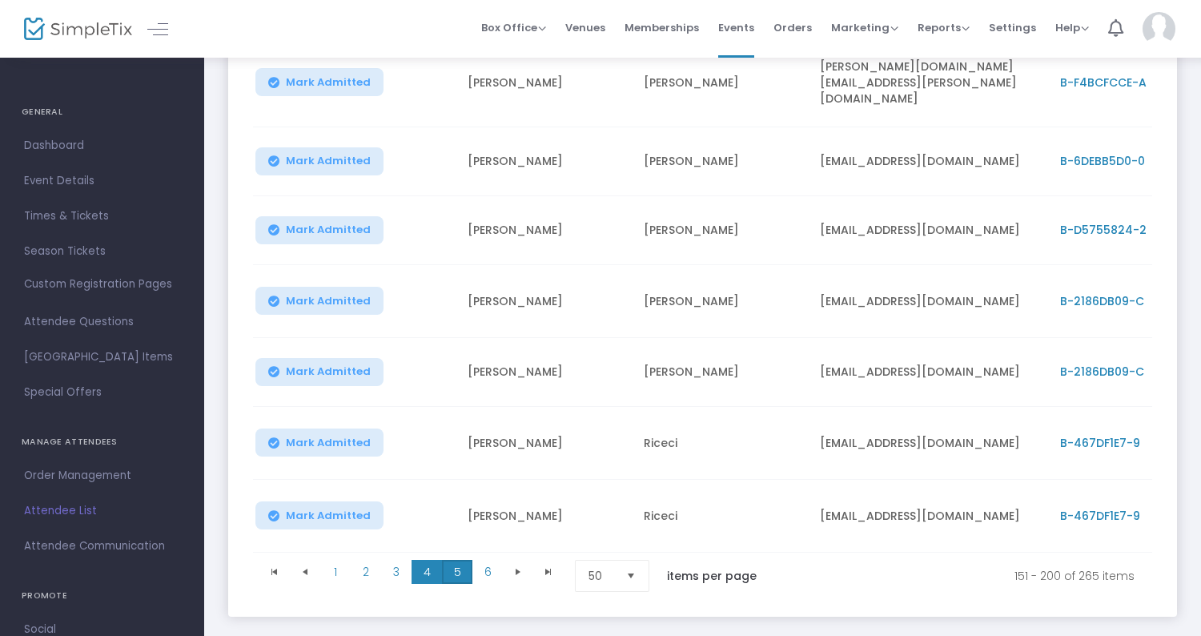
click at [460, 560] on span "5" at bounding box center [457, 572] width 30 height 24
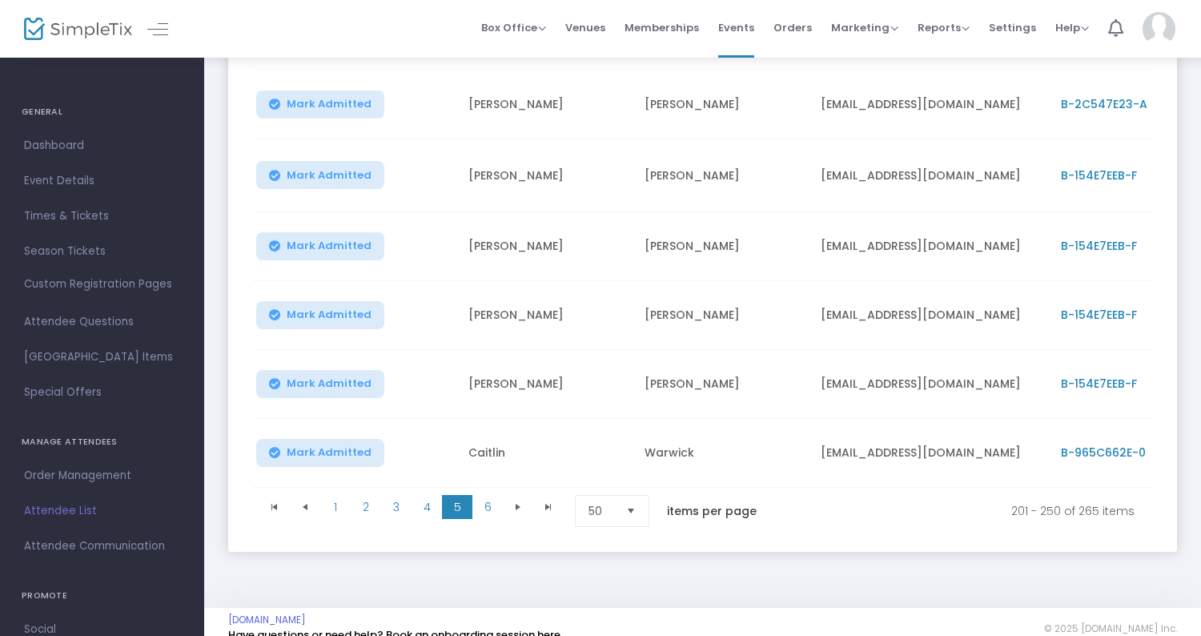
scroll to position [3324, 0]
click at [488, 496] on span "6" at bounding box center [488, 508] width 30 height 24
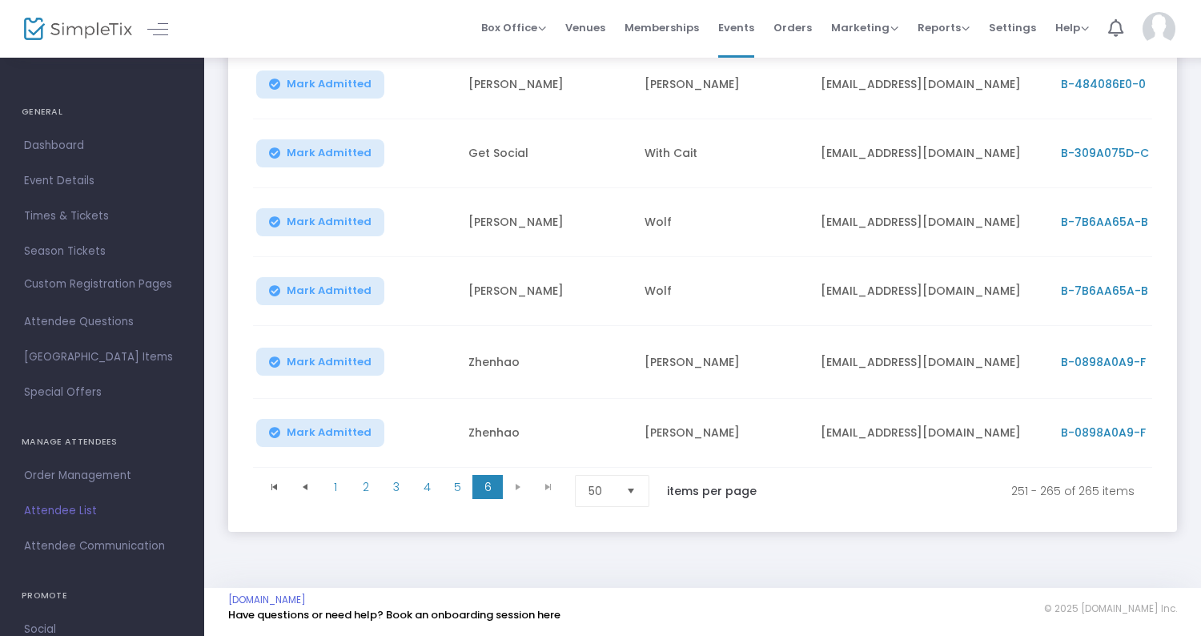
scroll to position [917, 0]
click at [329, 475] on span "1" at bounding box center [335, 487] width 30 height 24
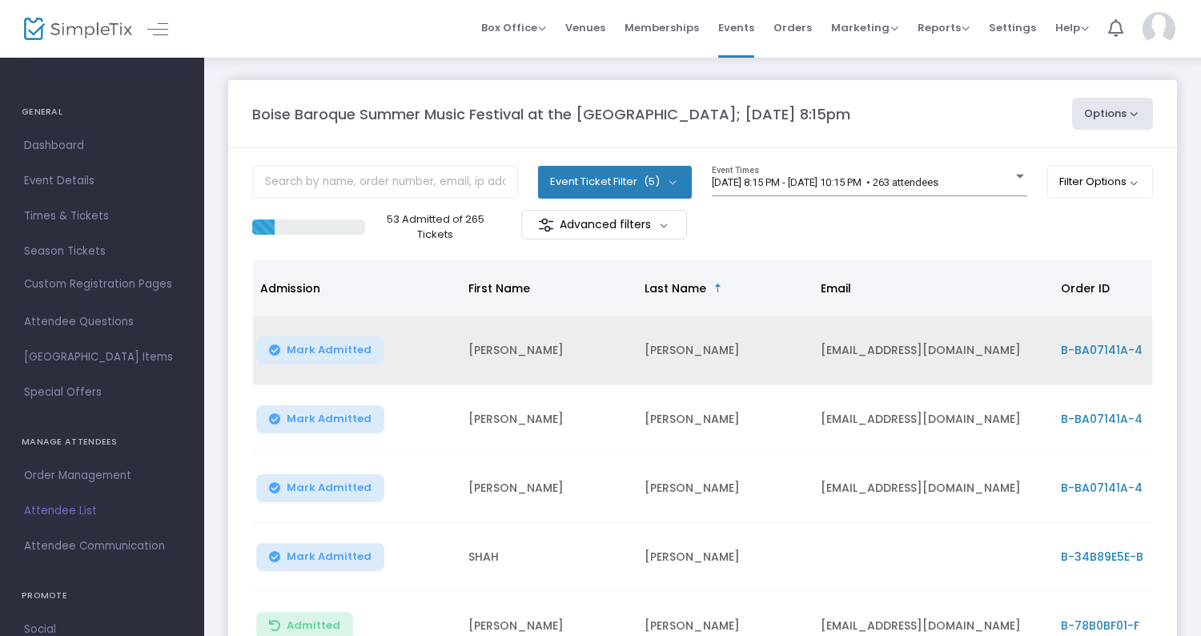
scroll to position [0, 0]
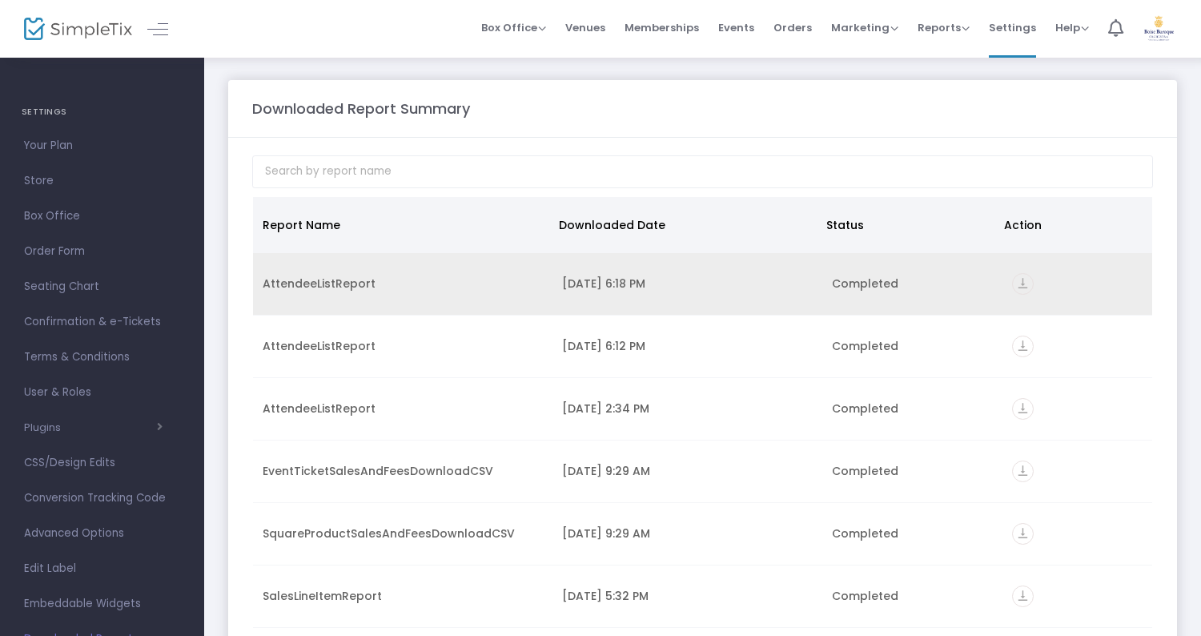
click at [1015, 290] on icon "vertical_align_bottom" at bounding box center [1023, 284] width 22 height 22
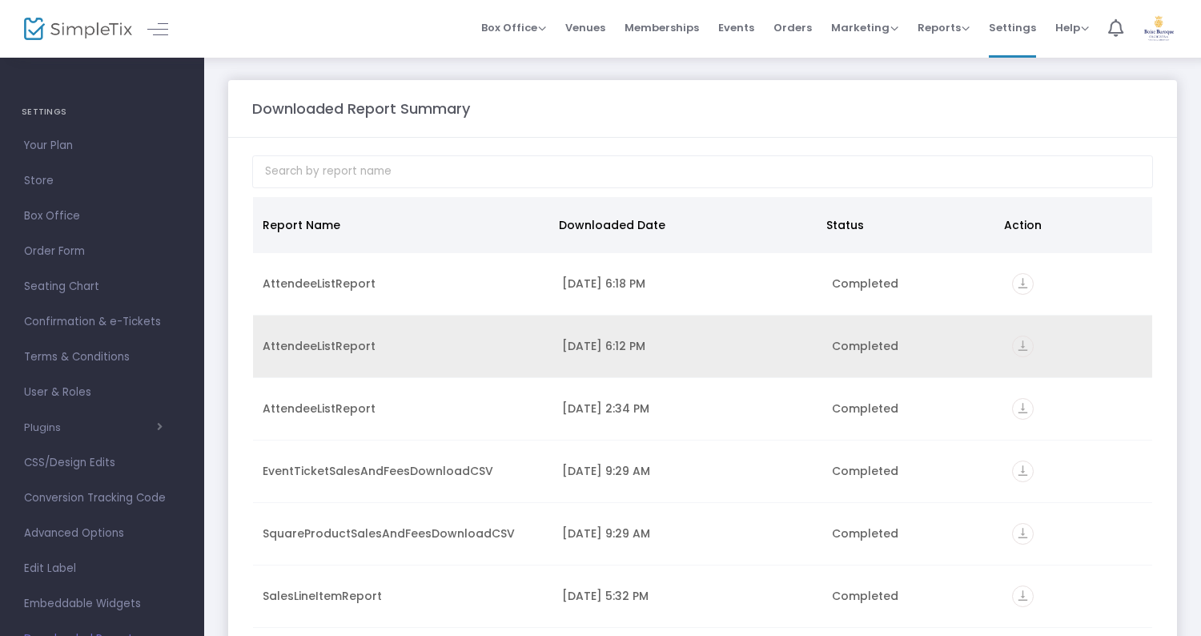
click at [1019, 344] on icon "vertical_align_bottom" at bounding box center [1023, 347] width 22 height 22
